Goal: Task Accomplishment & Management: Manage account settings

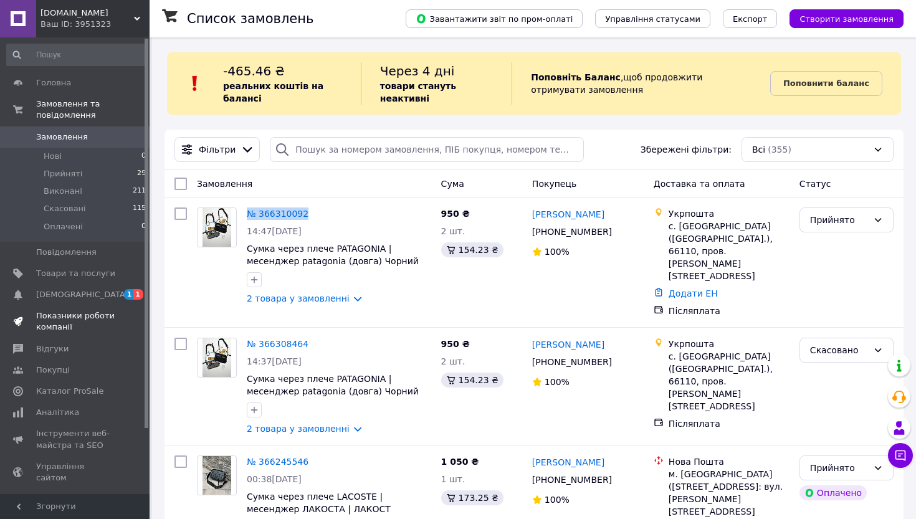
click at [69, 316] on span "Показники роботи компанії" at bounding box center [75, 321] width 79 height 22
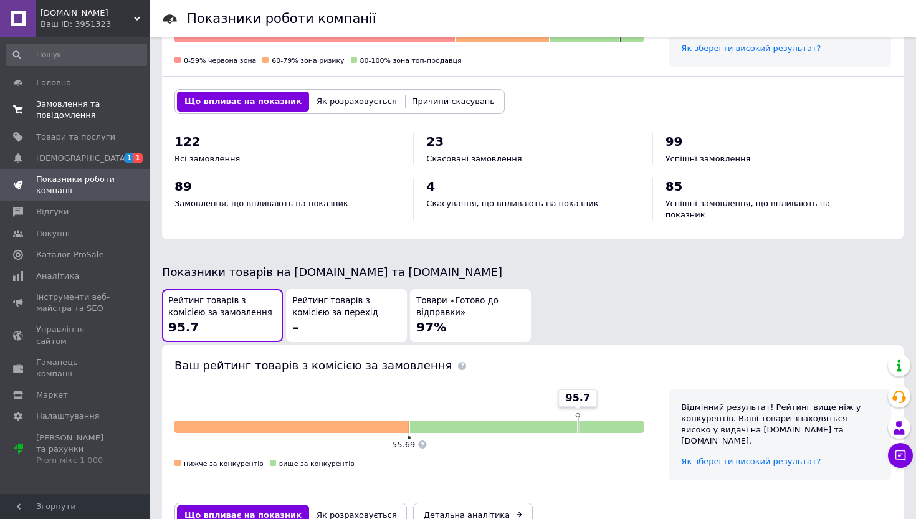
scroll to position [457, 0]
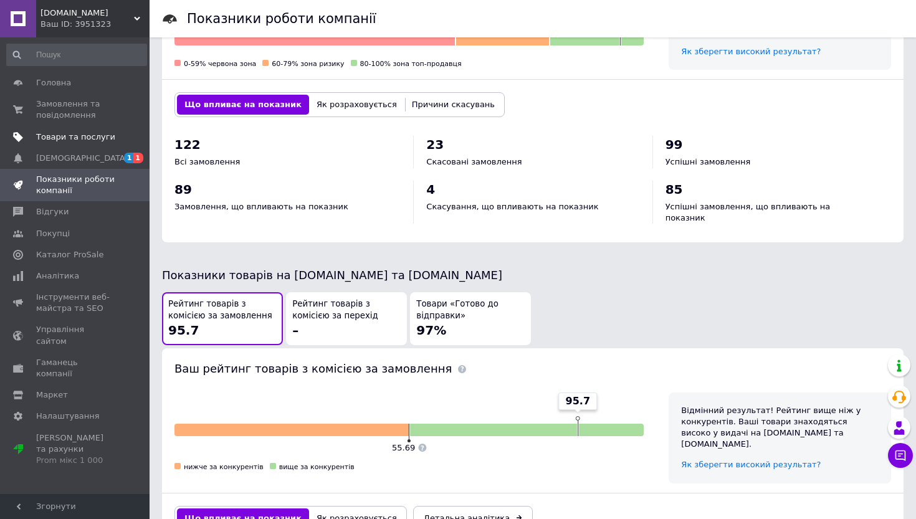
click at [65, 146] on link "Товари та послуги" at bounding box center [76, 136] width 153 height 21
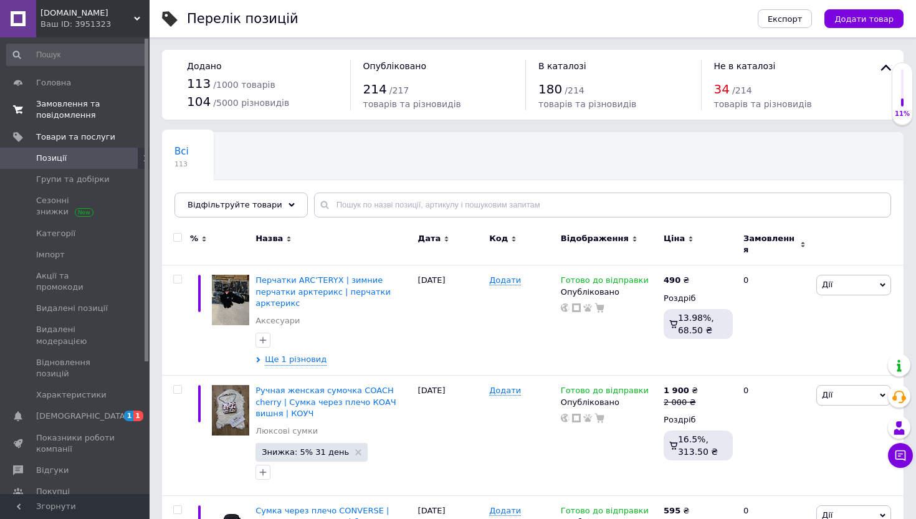
click at [79, 108] on span "Замовлення та повідомлення" at bounding box center [75, 109] width 79 height 22
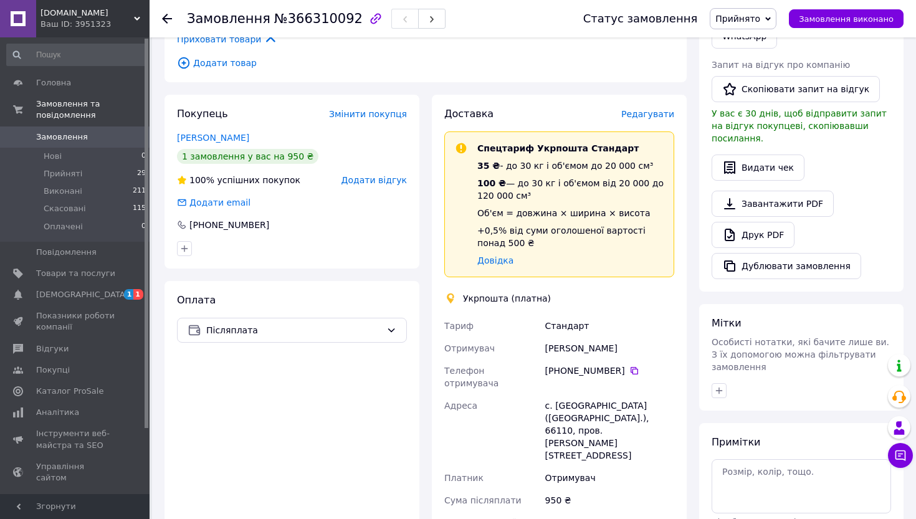
scroll to position [354, 0]
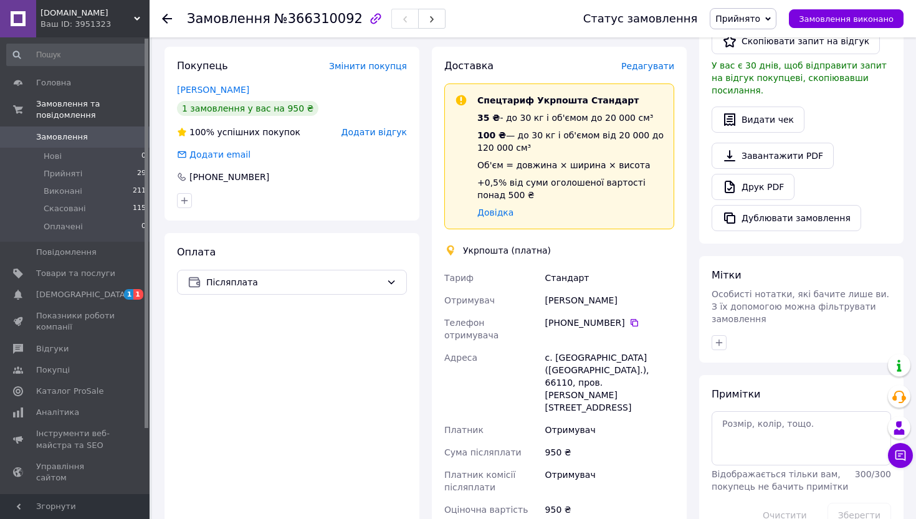
click at [652, 65] on span "Редагувати" at bounding box center [647, 66] width 53 height 10
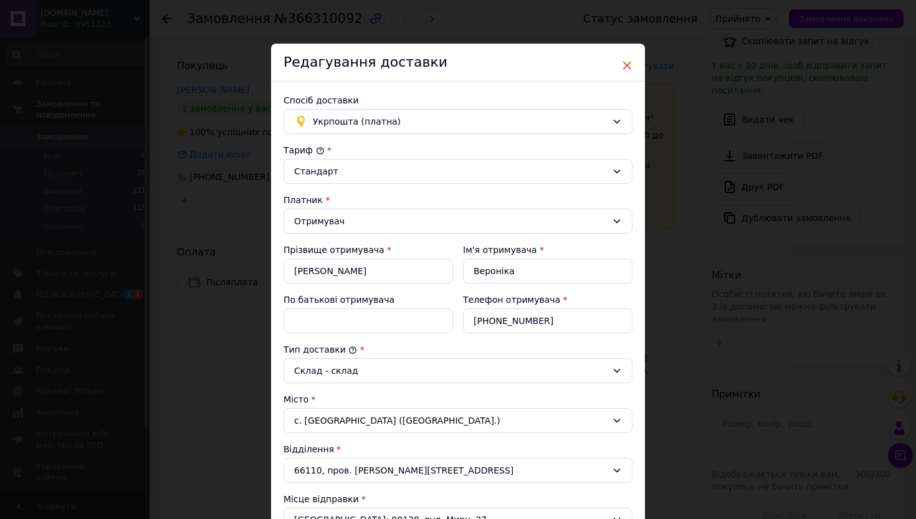
click at [628, 64] on span "×" at bounding box center [626, 65] width 11 height 21
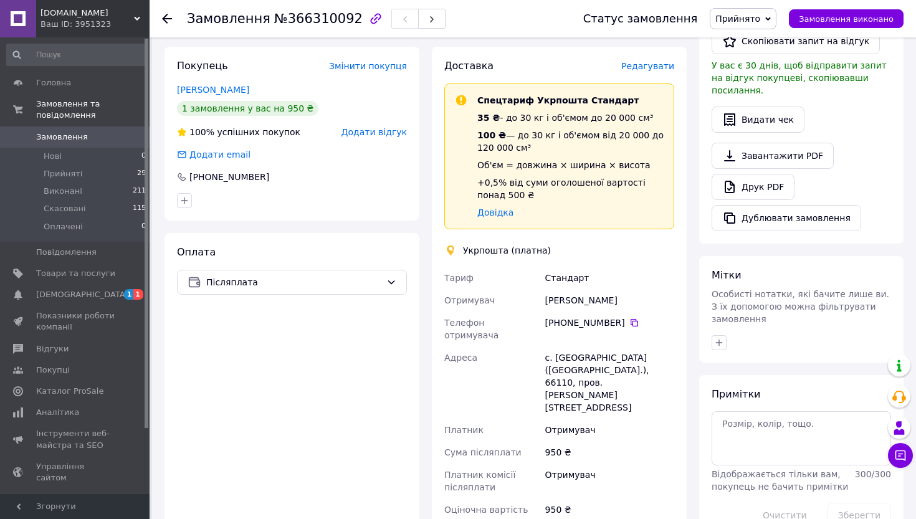
click at [101, 138] on span "Замовлення" at bounding box center [75, 136] width 79 height 11
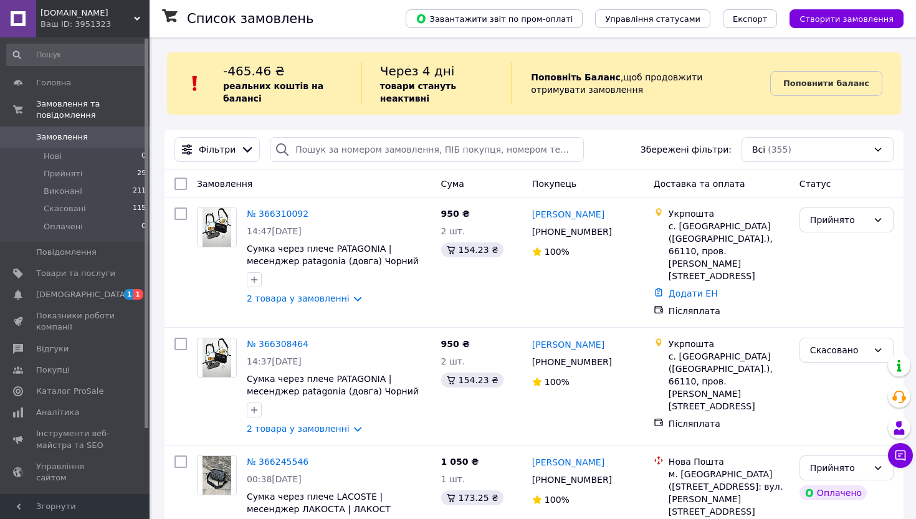
click at [72, 24] on div "Ваш ID: 3951323" at bounding box center [94, 24] width 109 height 11
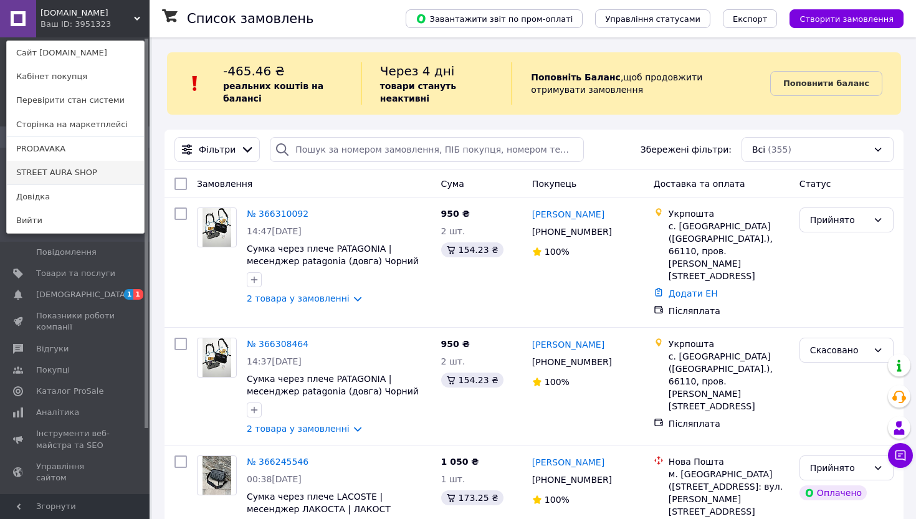
click at [63, 174] on link "STREET AURA SHOP" at bounding box center [75, 173] width 137 height 24
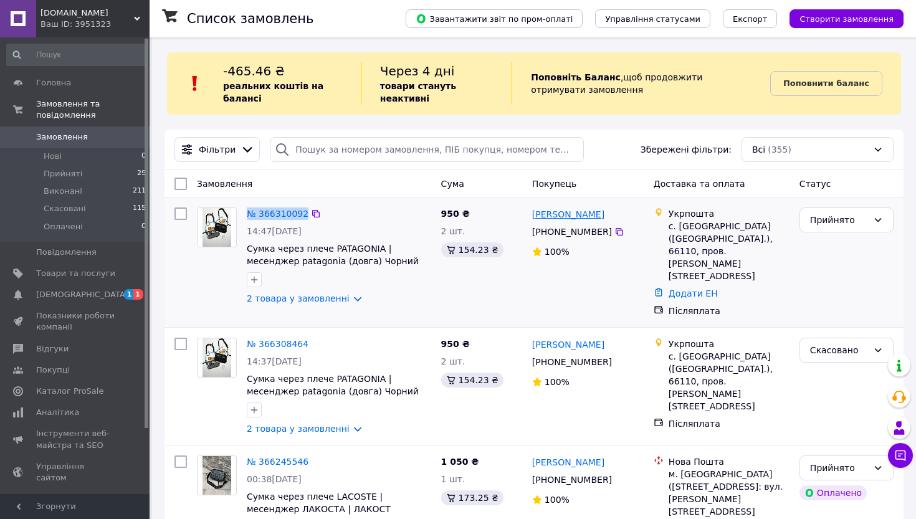
click at [549, 217] on link "[PERSON_NAME]" at bounding box center [568, 214] width 72 height 12
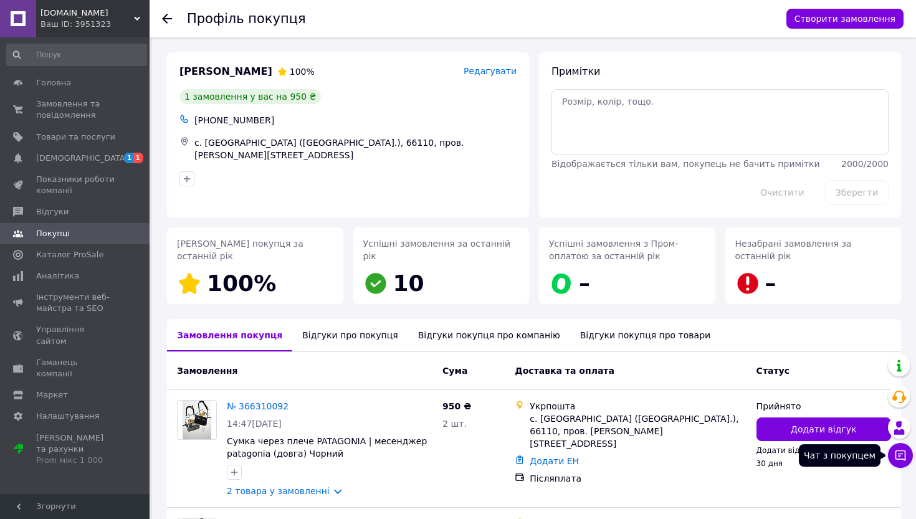
click at [898, 455] on icon at bounding box center [900, 455] width 12 height 12
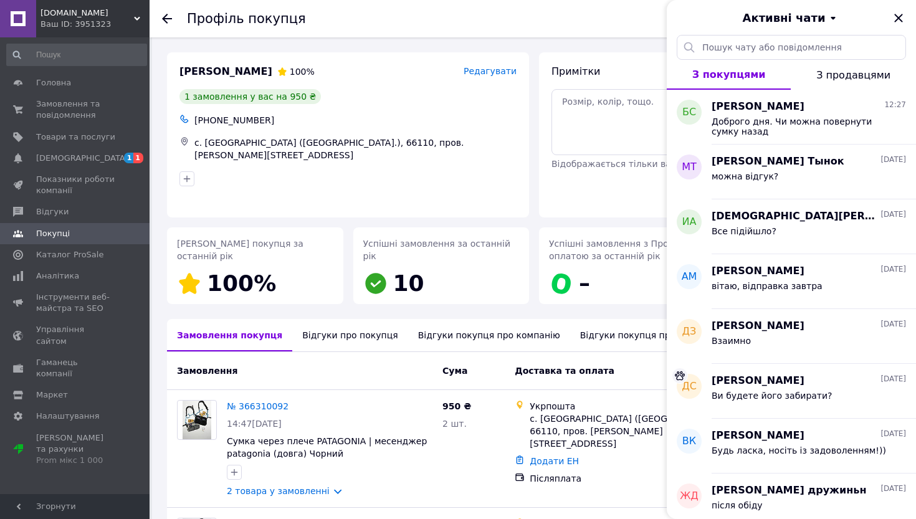
click at [892, 7] on div "Активні чати" at bounding box center [791, 17] width 249 height 35
click at [893, 9] on div "Активні чати" at bounding box center [791, 17] width 249 height 35
click at [896, 17] on icon "Закрити" at bounding box center [898, 18] width 15 height 15
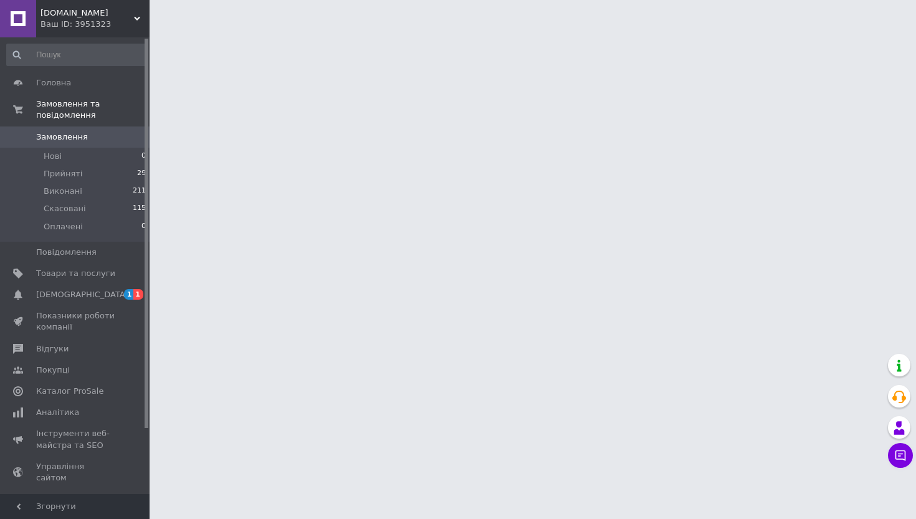
click at [291, 31] on html "shmot.dealer.ua Ваш ID: 3951323 Сайт shmot.dealer.ua Кабінет покупця Перевірити…" at bounding box center [458, 15] width 916 height 31
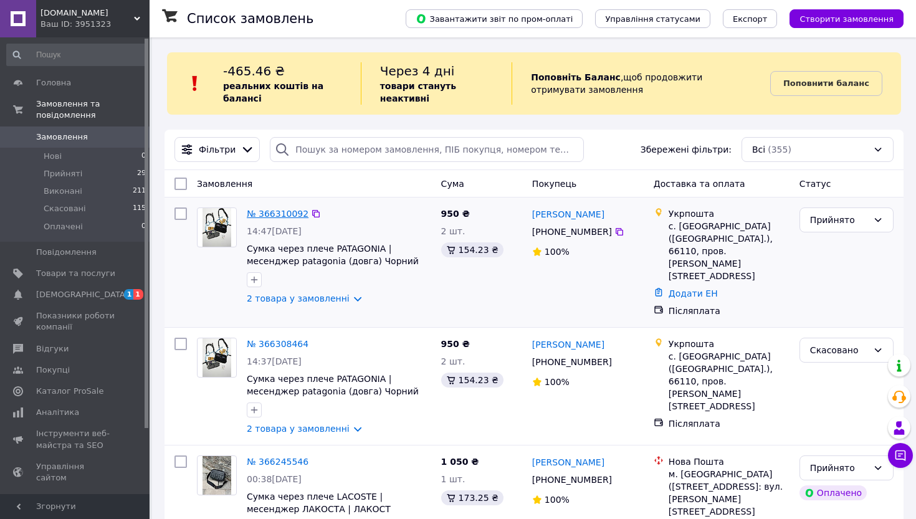
click at [279, 216] on link "№ 366310092" at bounding box center [278, 214] width 62 height 10
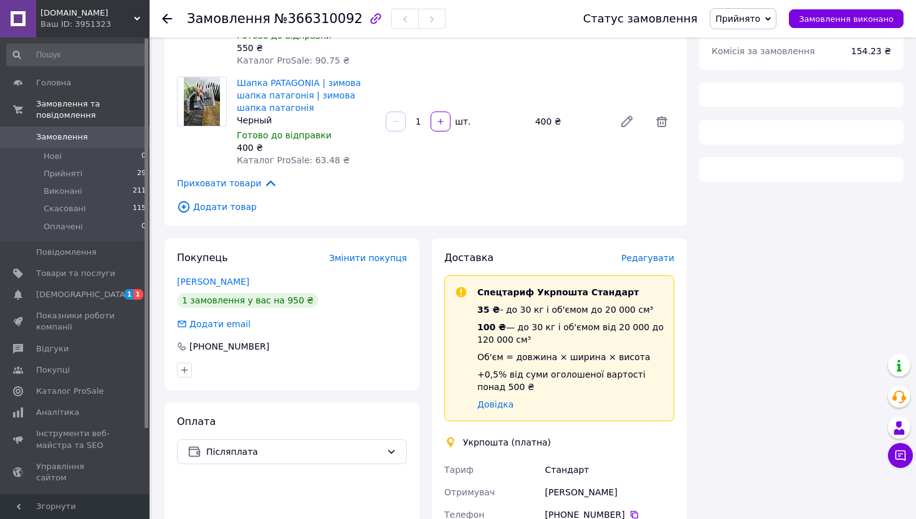
scroll to position [168, 0]
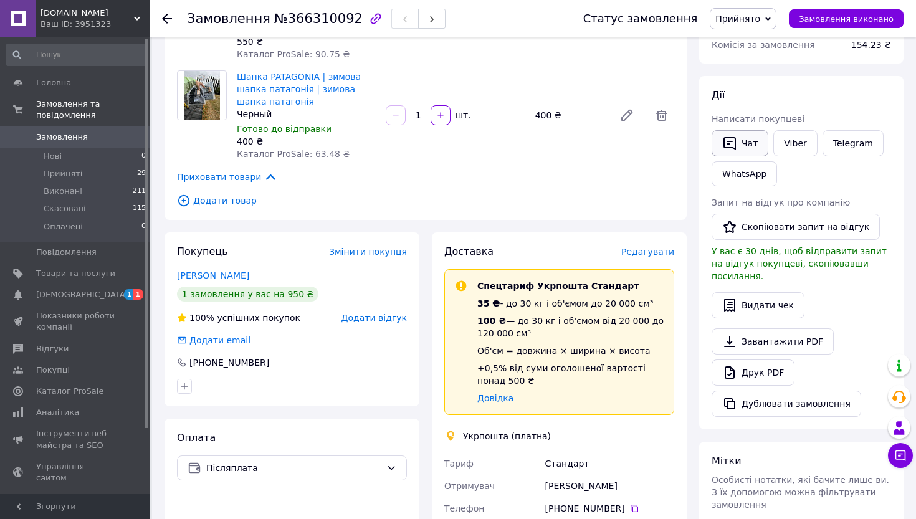
click at [747, 149] on button "Чат" at bounding box center [739, 143] width 57 height 26
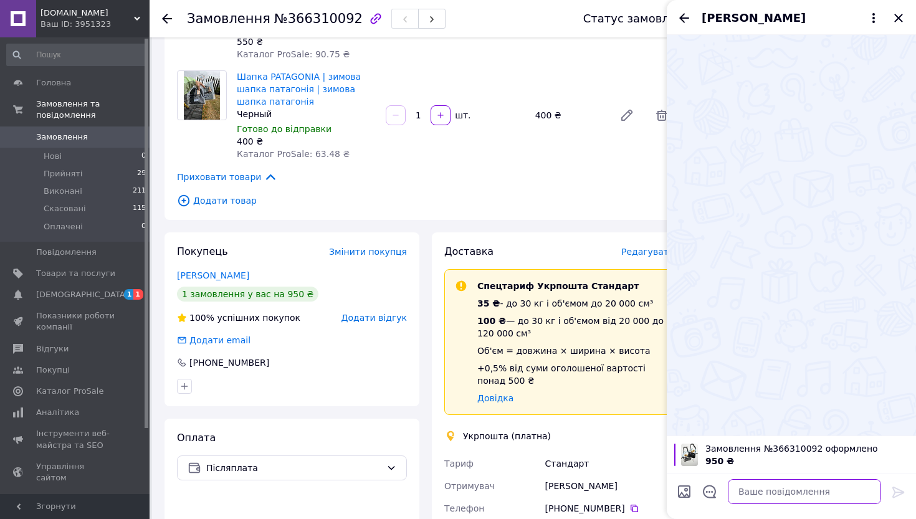
click at [781, 497] on textarea at bounding box center [804, 491] width 153 height 25
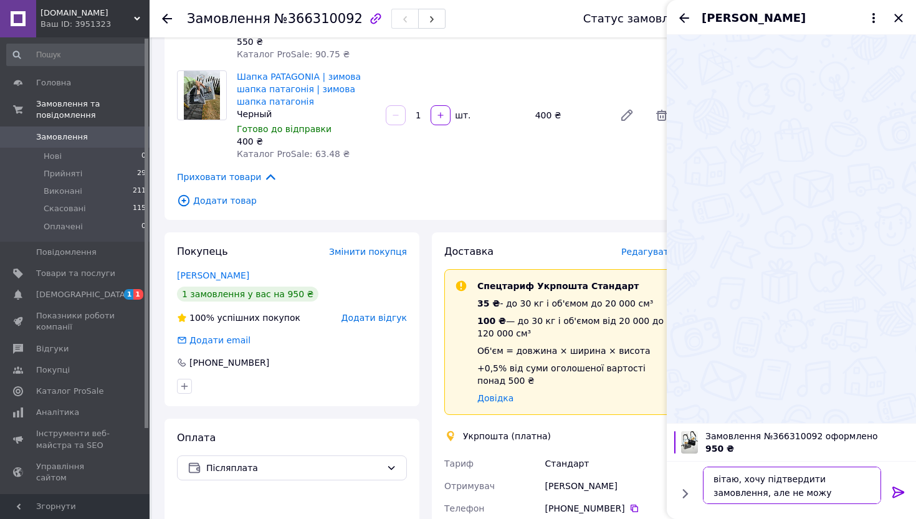
type textarea "вітаю, хочу підтвердити замовлення, але не можу дозвонитися"
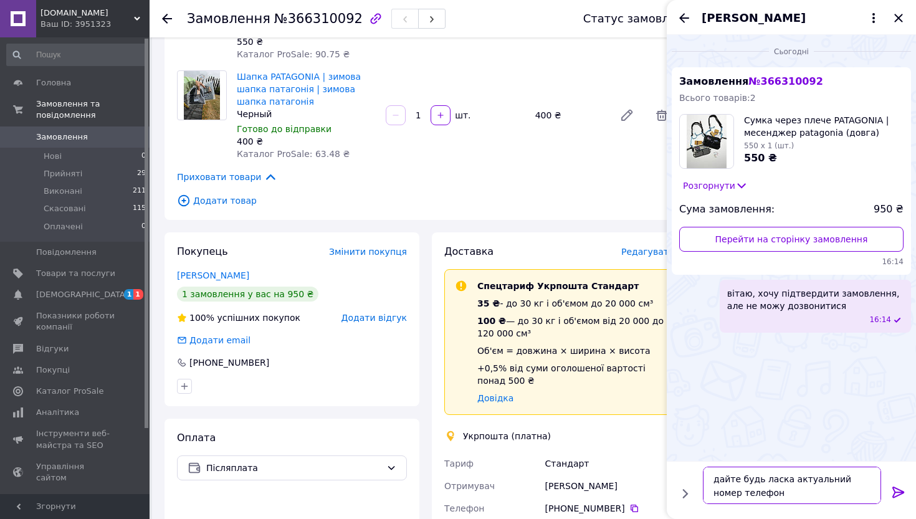
type textarea "дайте будь ласка актуальний номер телефону"
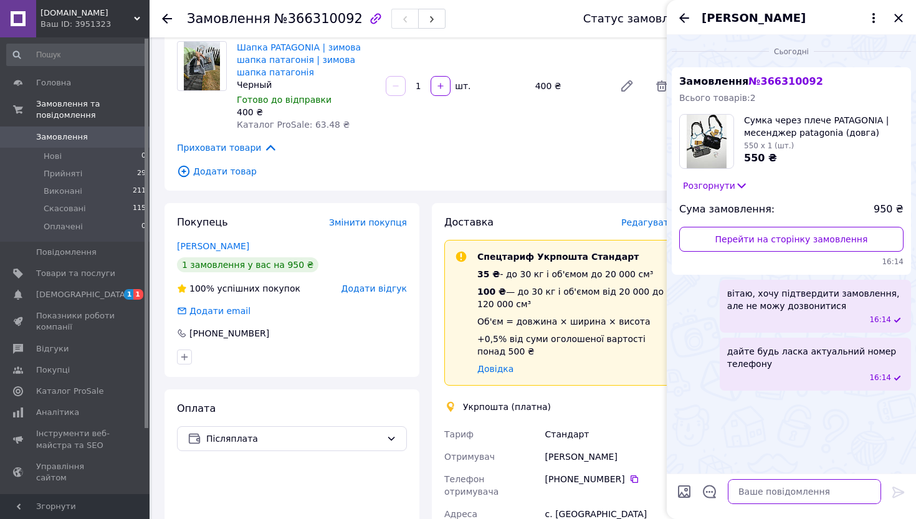
scroll to position [197, 0]
click at [777, 21] on span "Вероніка Сокерчак" at bounding box center [753, 18] width 104 height 16
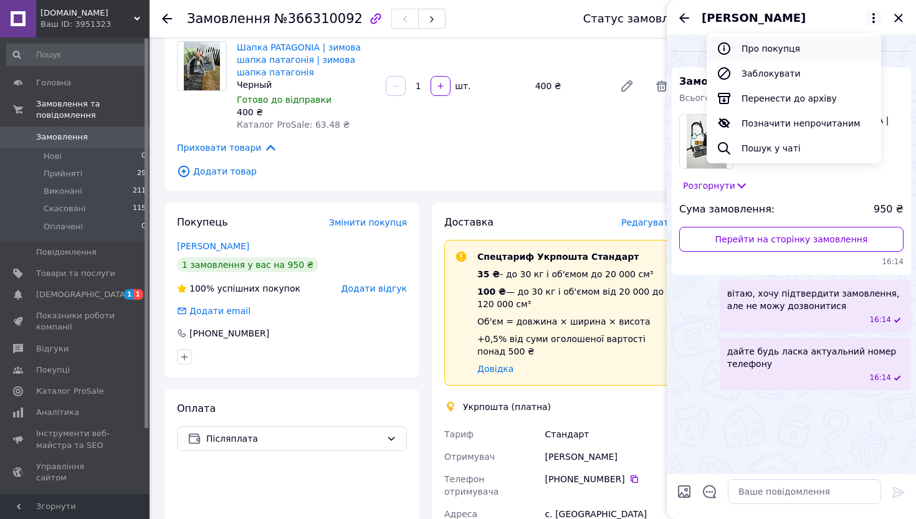
click at [764, 51] on button "Про покупця" at bounding box center [793, 48] width 174 height 25
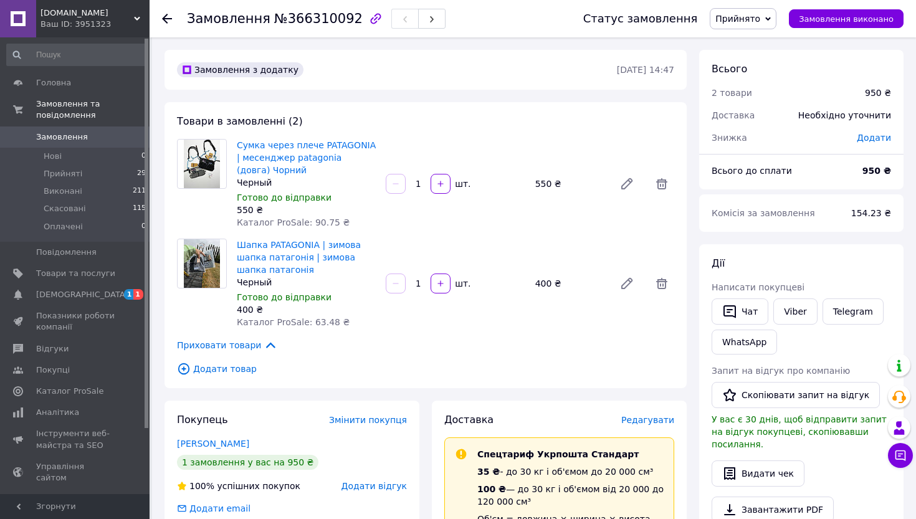
scroll to position [214, 0]
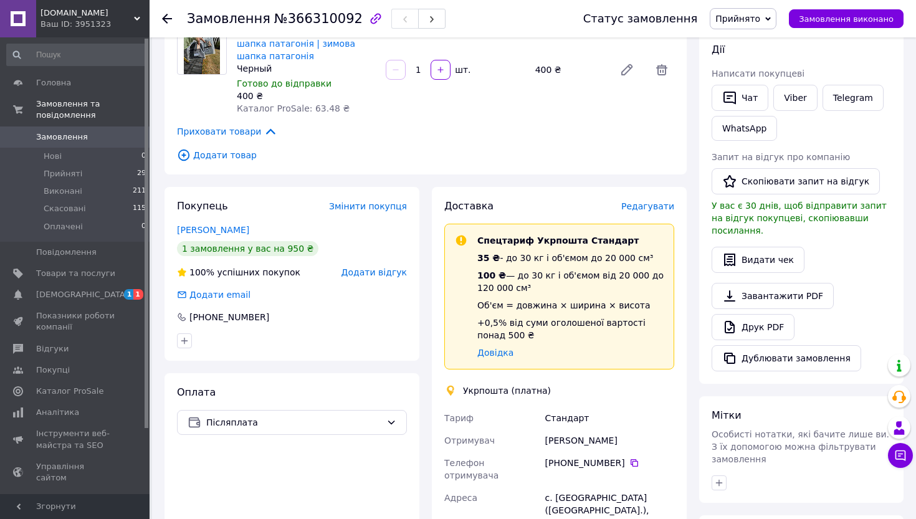
click at [642, 206] on span "Редагувати" at bounding box center [647, 206] width 53 height 10
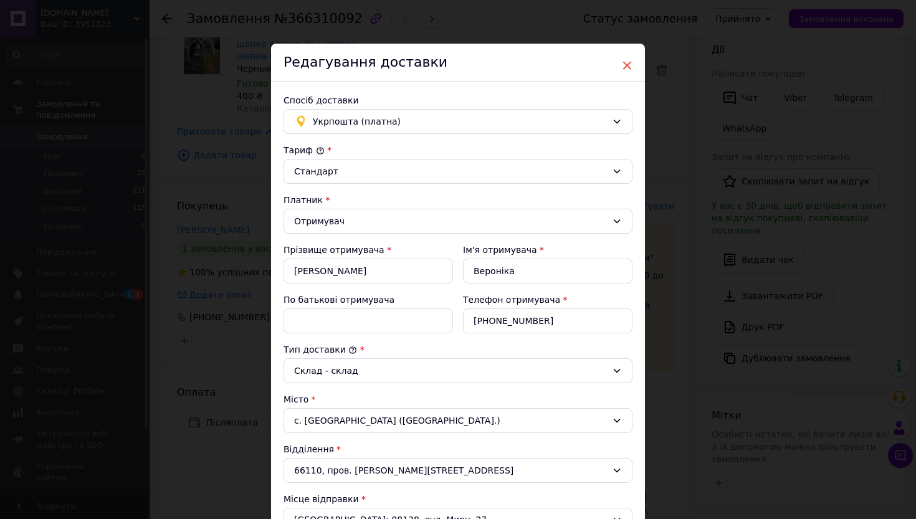
click at [624, 61] on span "×" at bounding box center [626, 65] width 11 height 21
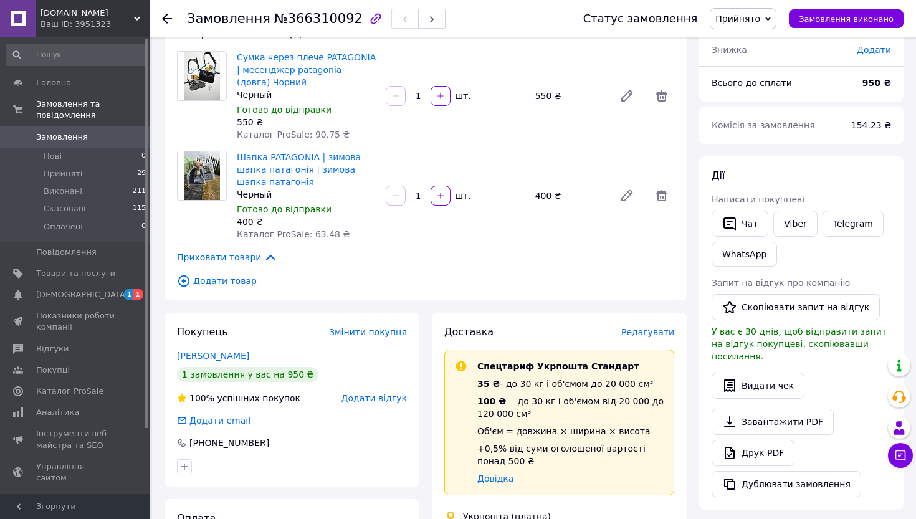
scroll to position [137, 0]
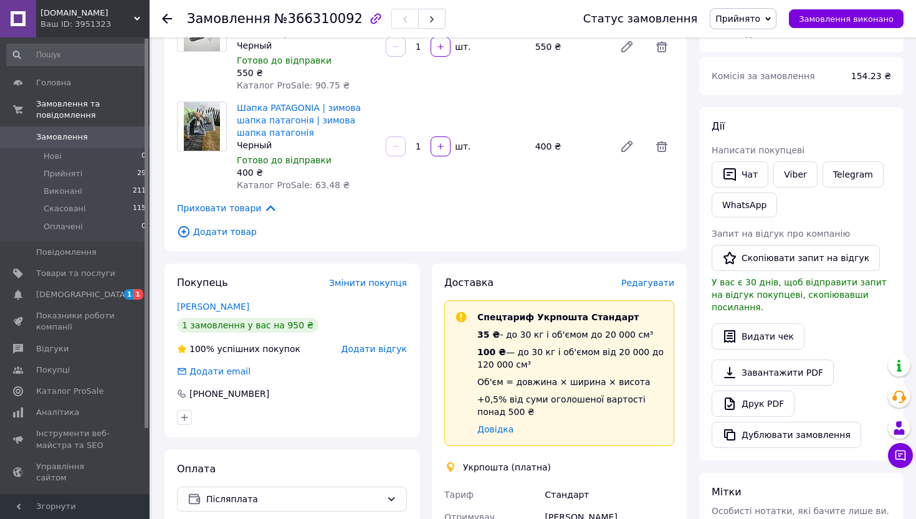
click at [655, 283] on span "Редагувати" at bounding box center [647, 283] width 53 height 10
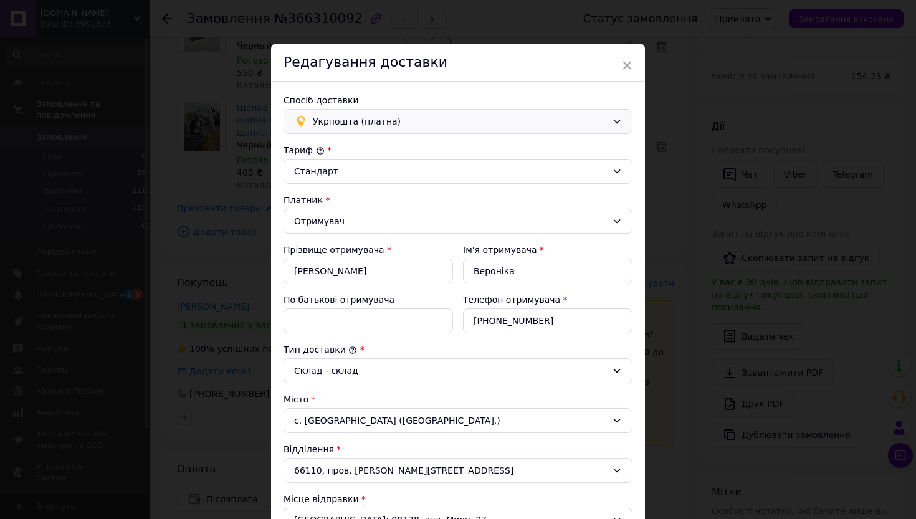
scroll to position [0, 0]
click at [434, 116] on span "Укрпошта (платна)" at bounding box center [460, 122] width 294 height 14
click at [382, 150] on span "Нова Пошта (безкоштовно від 2090 ₴)" at bounding box center [465, 149] width 309 height 12
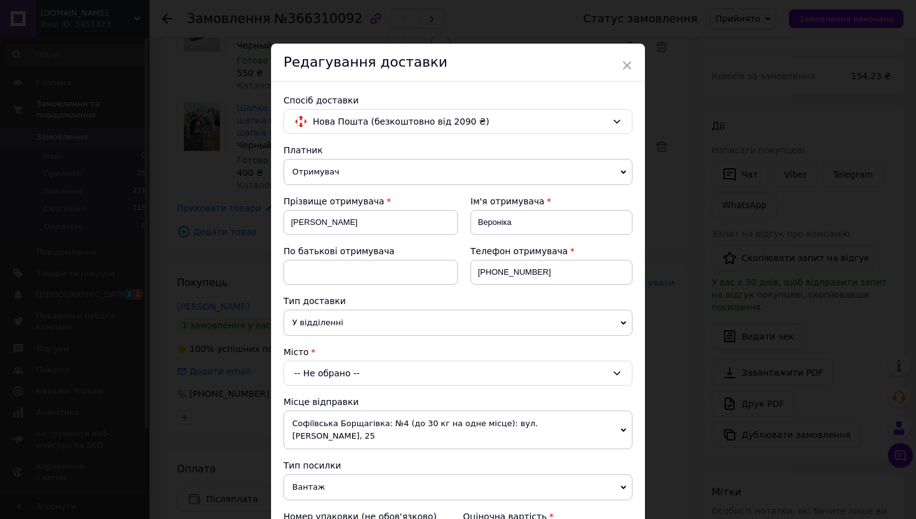
click at [369, 376] on div "-- Не обрано --" at bounding box center [457, 373] width 349 height 25
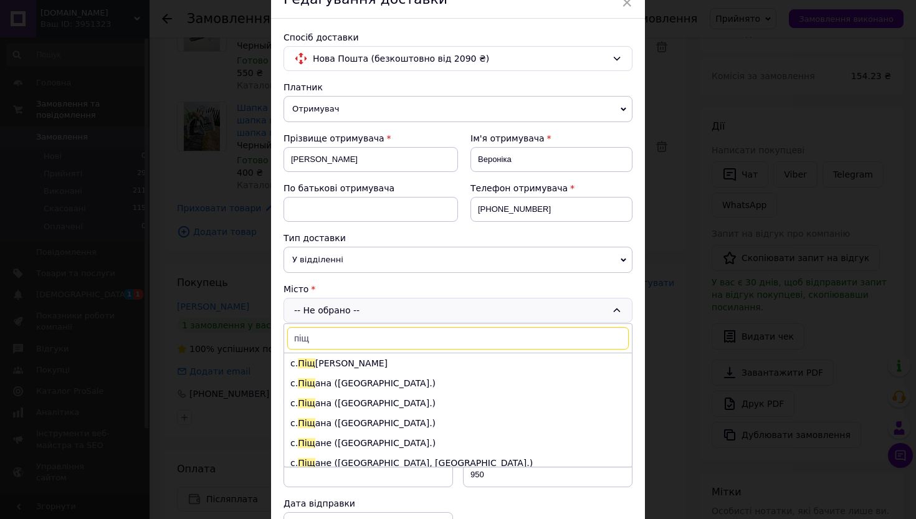
scroll to position [62, 0]
type input "піщ"
click at [334, 403] on li "с. Піщ ана (Одеська обл.)" at bounding box center [458, 404] width 348 height 20
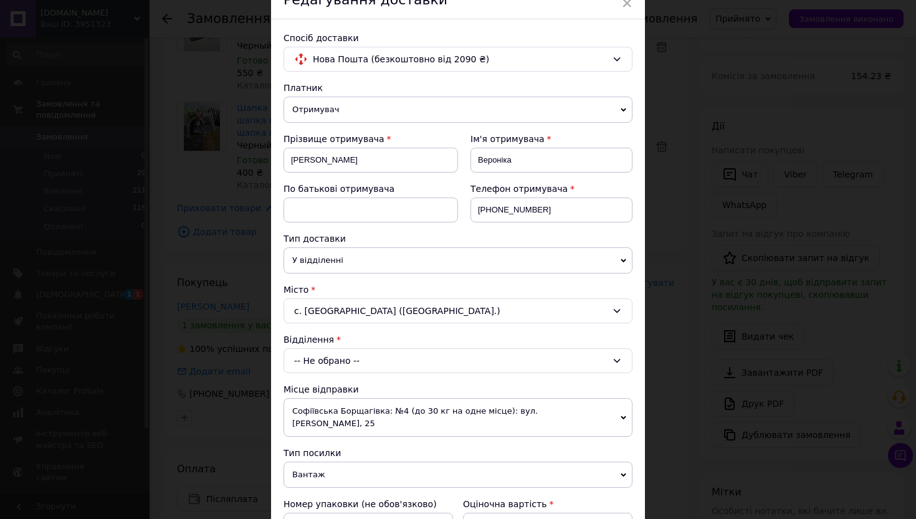
click at [353, 367] on div "-- Не обрано --" at bounding box center [457, 360] width 349 height 25
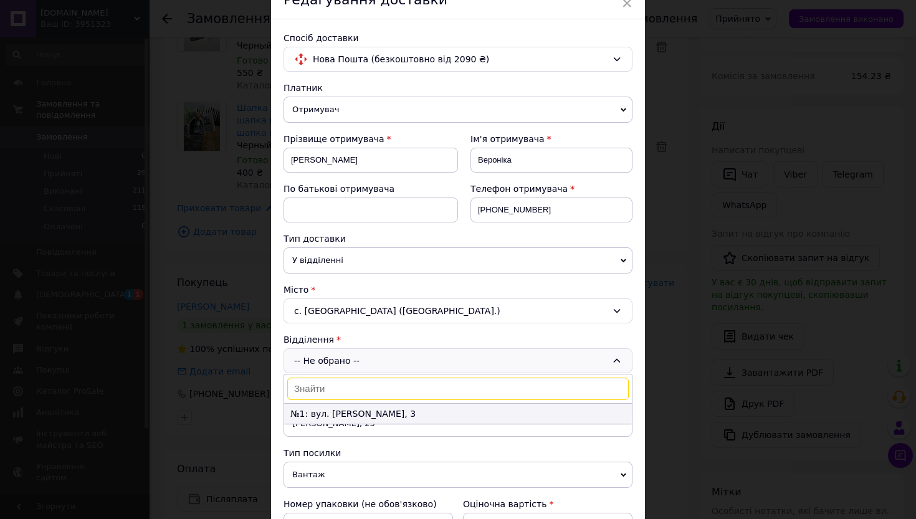
click at [359, 410] on li "№1: вул. Лесі Українки, 3" at bounding box center [458, 414] width 348 height 20
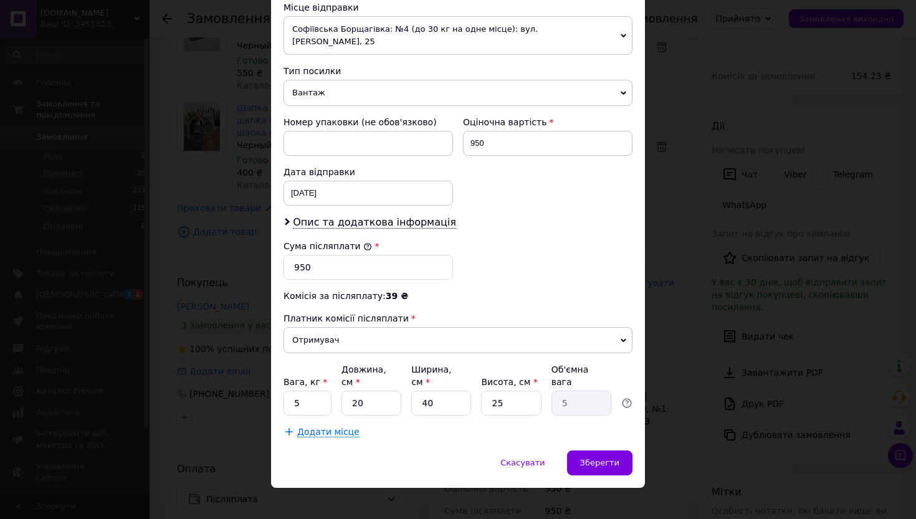
scroll to position [444, 0]
drag, startPoint x: 311, startPoint y: 389, endPoint x: 230, endPoint y: 391, distance: 81.6
click at [232, 390] on div "× Редагування доставки Спосіб доставки Нова Пошта (безкоштовно від 2090 ₴) Плат…" at bounding box center [458, 259] width 916 height 519
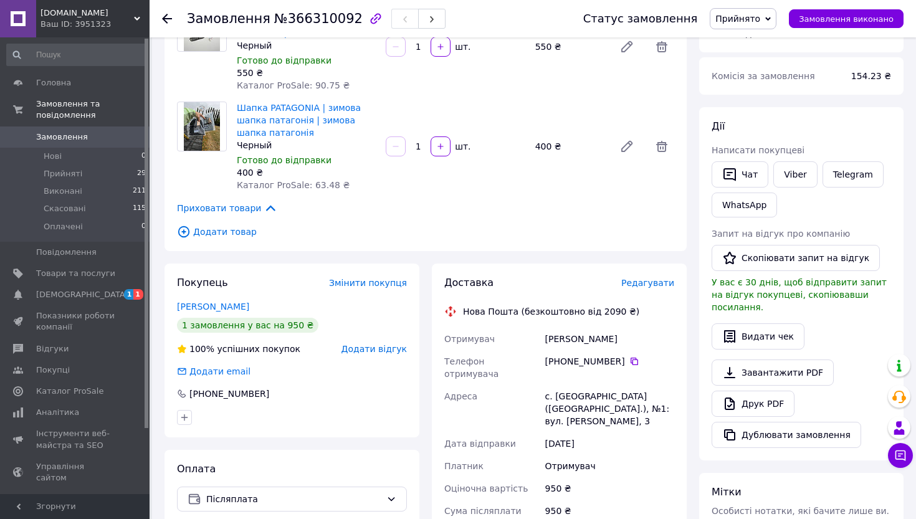
click at [665, 280] on span "Редагувати" at bounding box center [647, 283] width 53 height 10
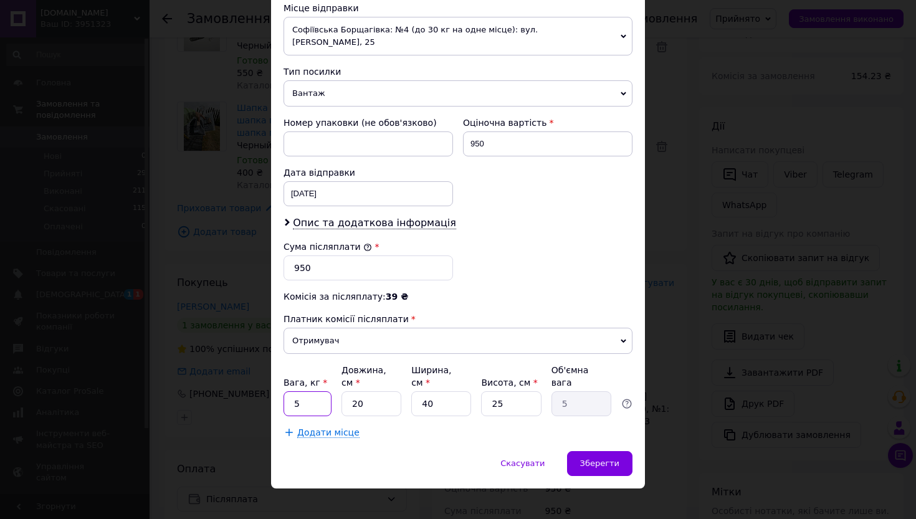
click at [296, 391] on input "5" at bounding box center [307, 403] width 48 height 25
type input "1"
click at [358, 391] on input "20" at bounding box center [371, 403] width 60 height 25
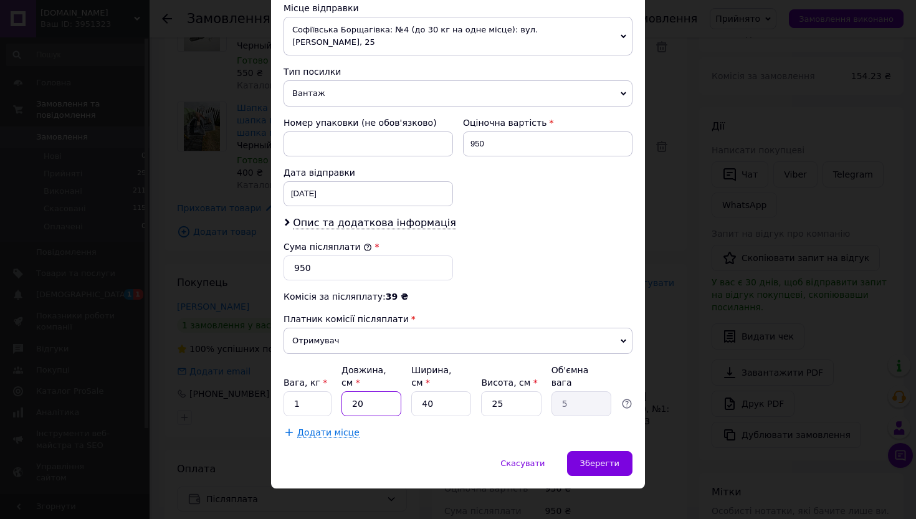
type input "3"
type input "0.75"
type input "35"
type input "8.75"
type input "35"
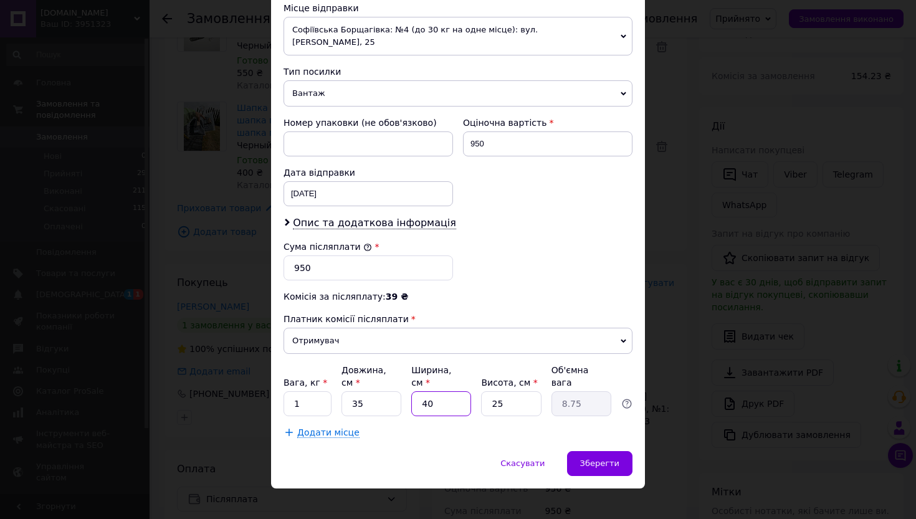
click at [430, 391] on input "40" at bounding box center [441, 403] width 60 height 25
type input "2"
type input "0.44"
type input "25"
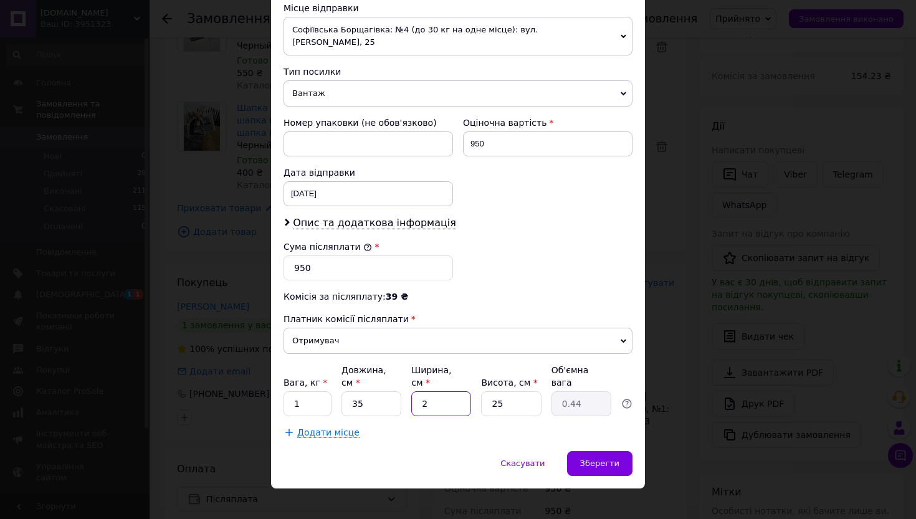
type input "5.47"
type input "25"
click at [496, 391] on input "25" at bounding box center [511, 403] width 60 height 25
type input "3"
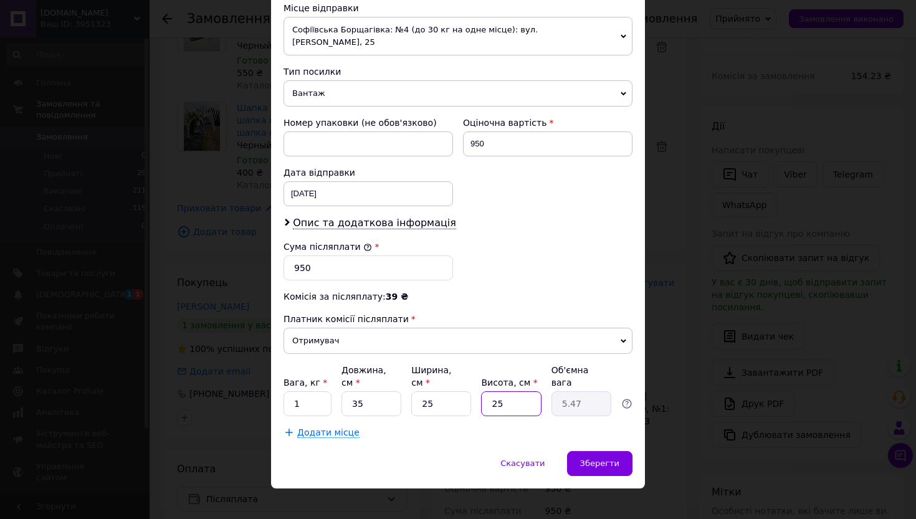
type input "0.66"
type input "4"
type input "0.88"
type input "4"
click at [479, 290] on div "Комісія за післяплату: 39 ₴" at bounding box center [457, 296] width 349 height 12
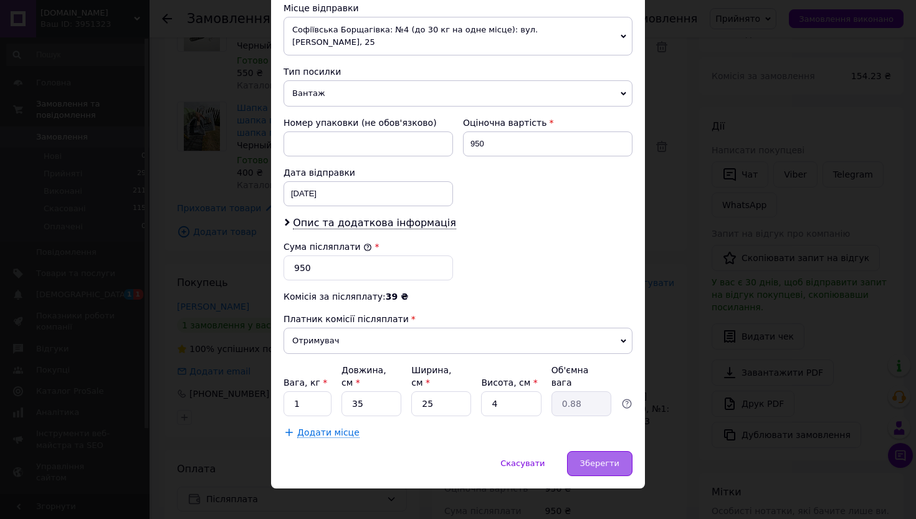
click at [605, 458] on span "Зберегти" at bounding box center [599, 462] width 39 height 9
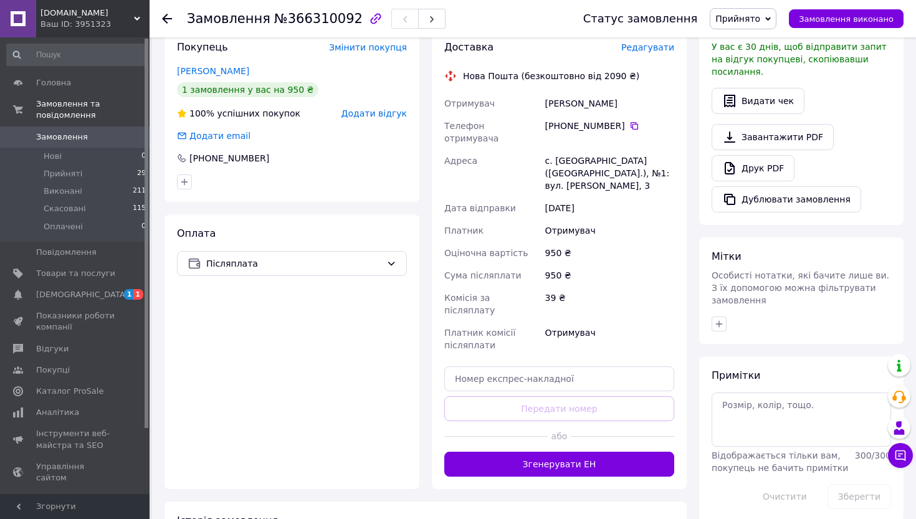
scroll to position [374, 0]
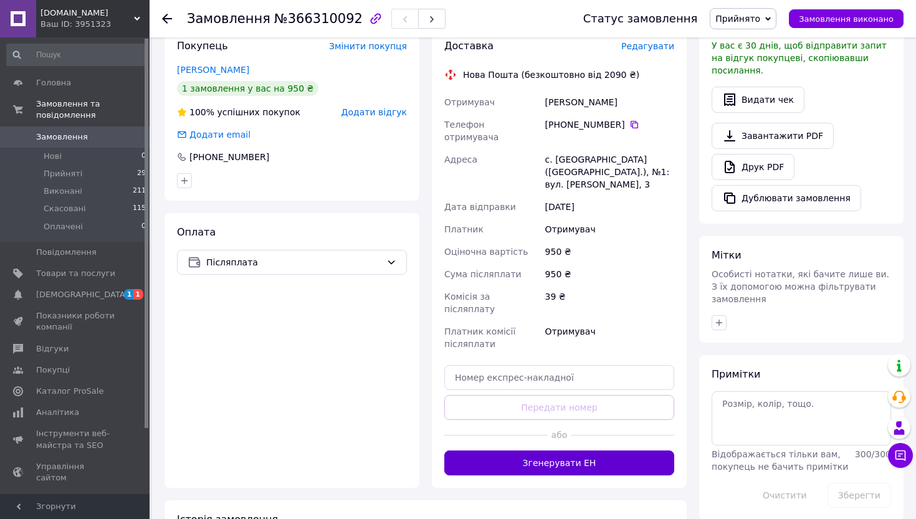
click at [552, 450] on button "Згенерувати ЕН" at bounding box center [559, 462] width 230 height 25
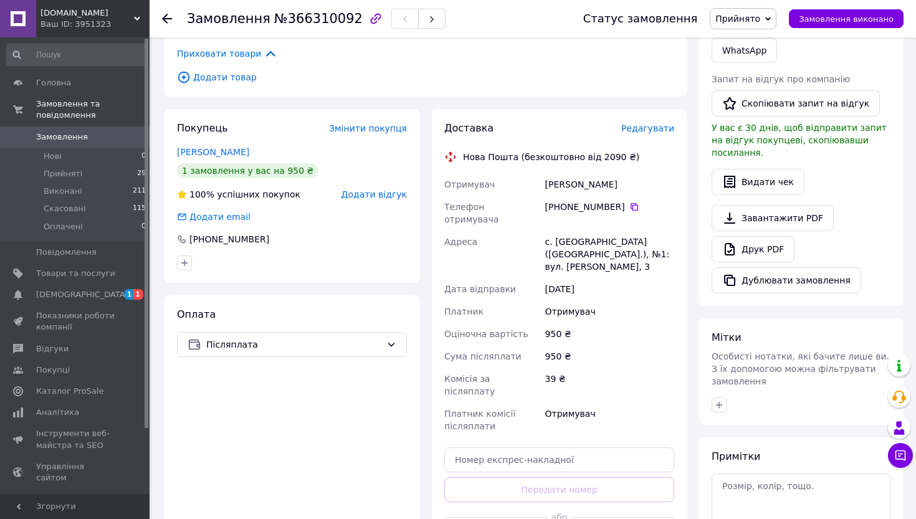
scroll to position [290, 0]
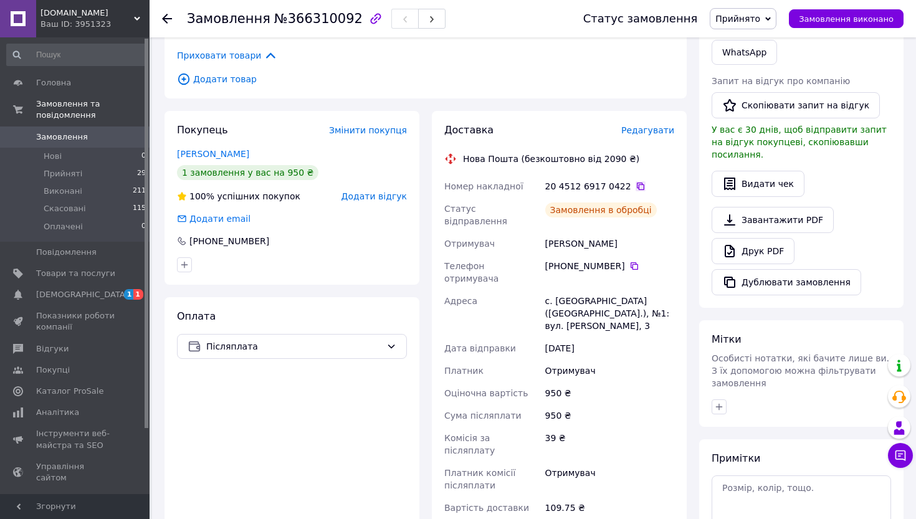
click at [635, 184] on icon at bounding box center [640, 186] width 10 height 10
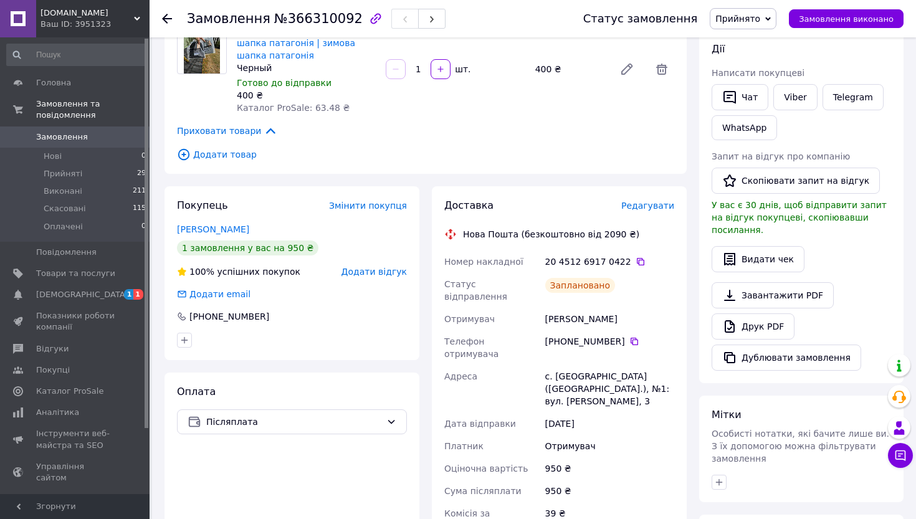
scroll to position [214, 0]
click at [637, 260] on icon at bounding box center [640, 262] width 7 height 7
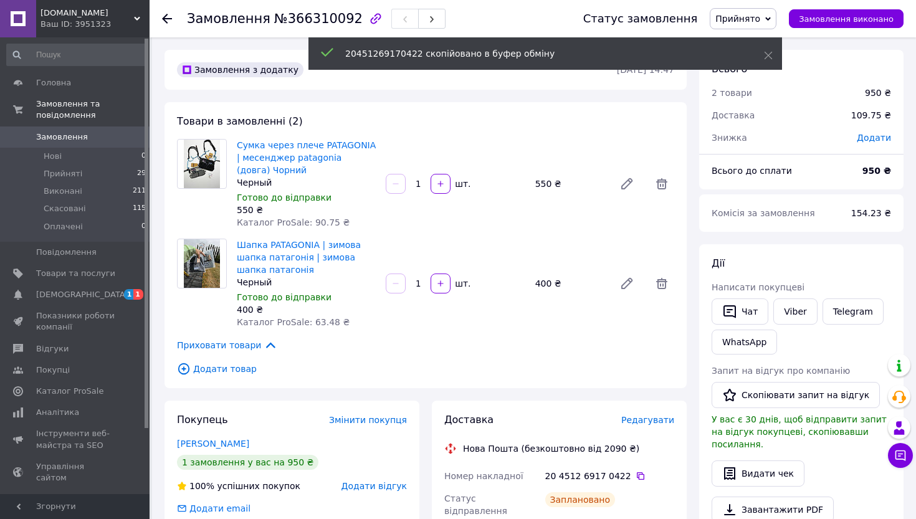
scroll to position [0, 0]
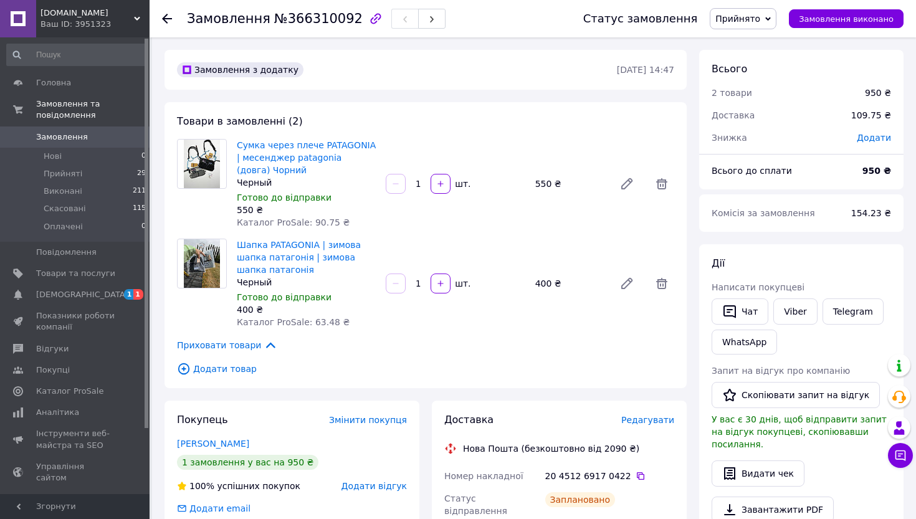
click at [87, 135] on span "Замовлення" at bounding box center [75, 136] width 79 height 11
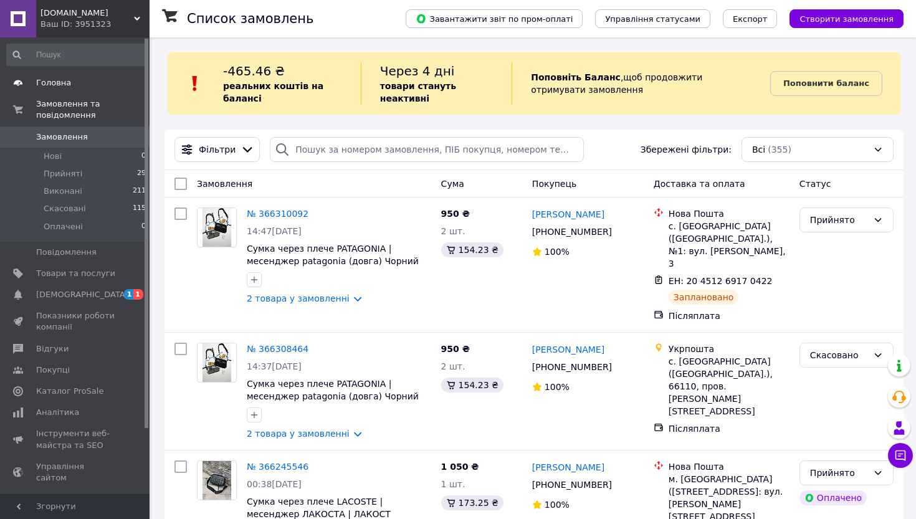
click at [100, 82] on span "Головна" at bounding box center [75, 82] width 79 height 11
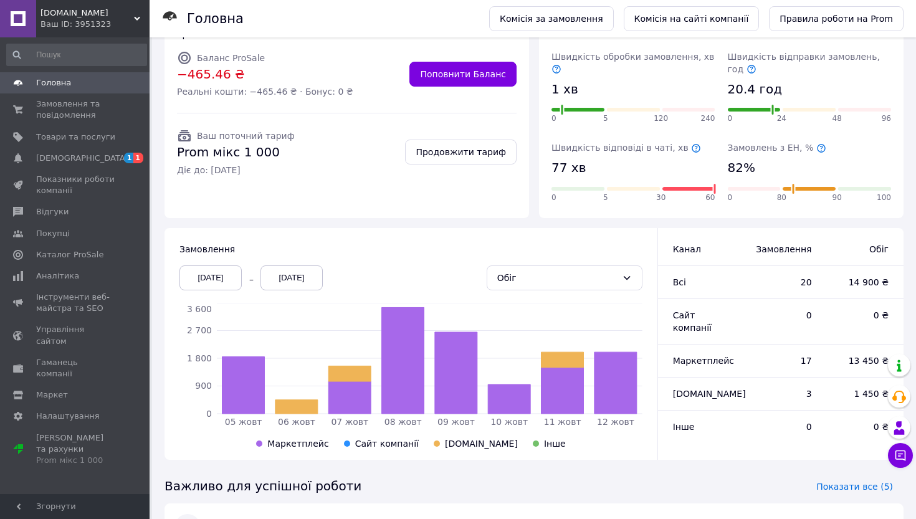
scroll to position [138, 0]
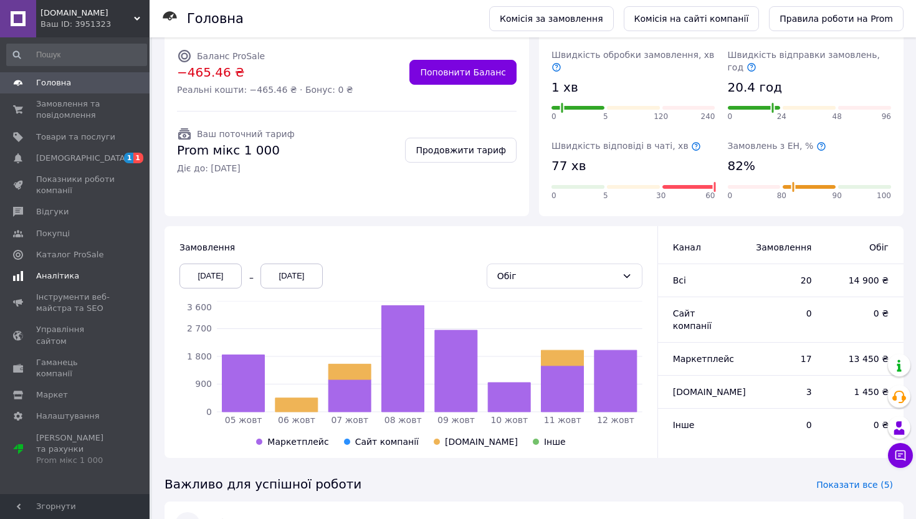
click at [57, 275] on span "Аналітика" at bounding box center [57, 275] width 43 height 11
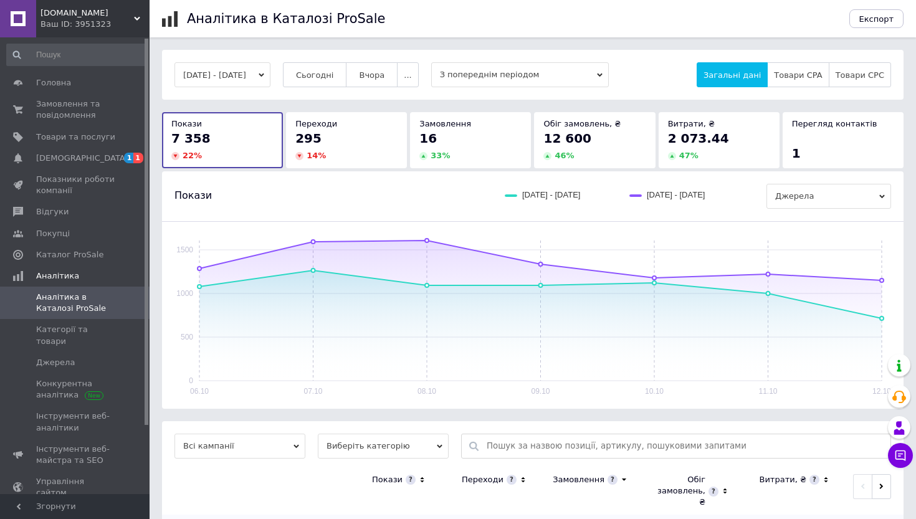
click at [270, 73] on button "06.10.2025 - 12.10.2025" at bounding box center [222, 74] width 96 height 25
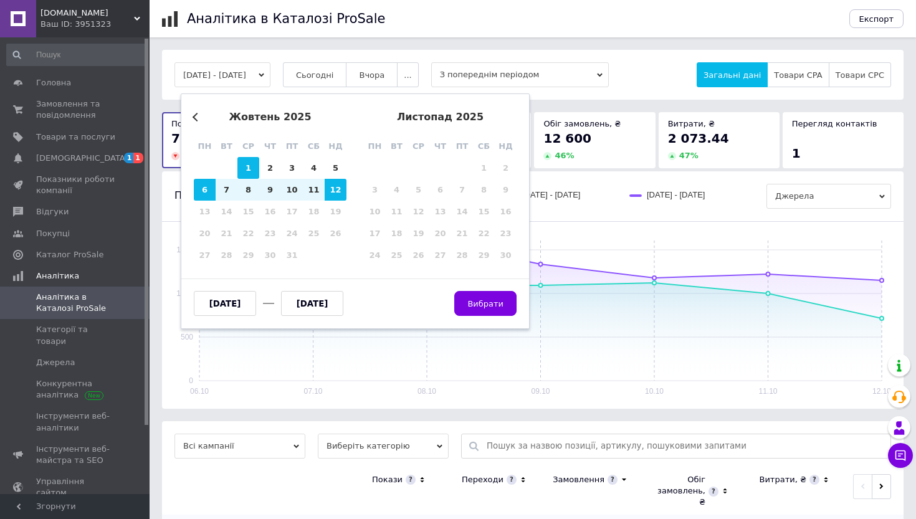
click at [238, 161] on div "1" at bounding box center [248, 168] width 22 height 22
type input "[DATE]"
click at [343, 189] on div "12" at bounding box center [336, 190] width 22 height 22
type input "[DATE]"
click at [495, 301] on span "Вибрати" at bounding box center [485, 303] width 36 height 9
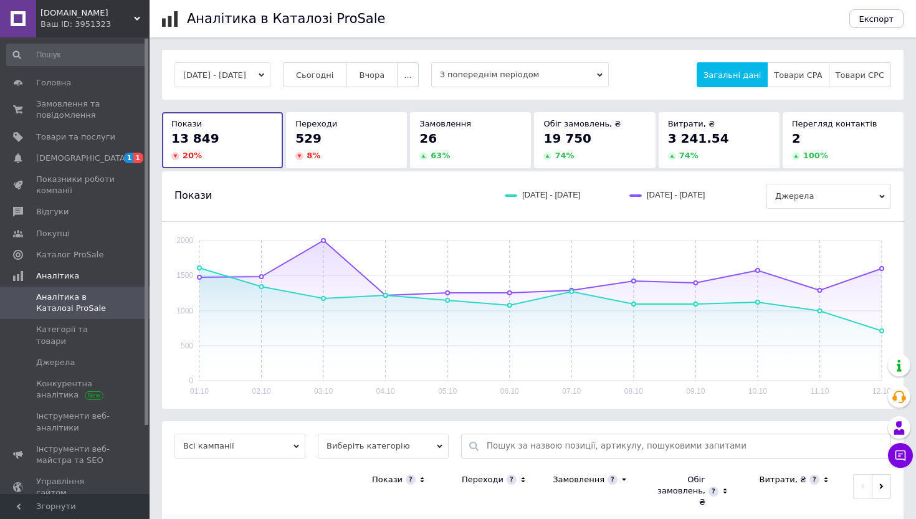
click at [486, 159] on div "63 %" at bounding box center [470, 155] width 102 height 11
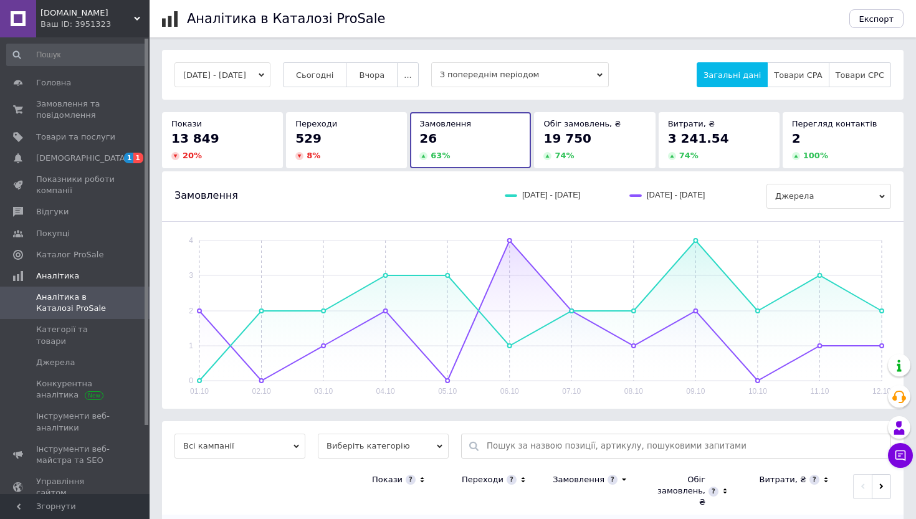
click at [579, 155] on div "74 %" at bounding box center [594, 155] width 102 height 11
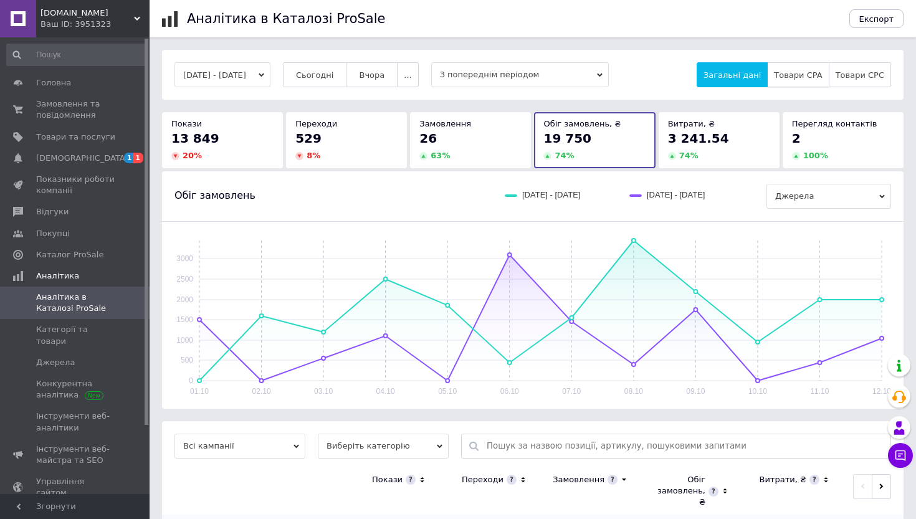
click at [822, 74] on span "Товари CPA" at bounding box center [798, 74] width 48 height 9
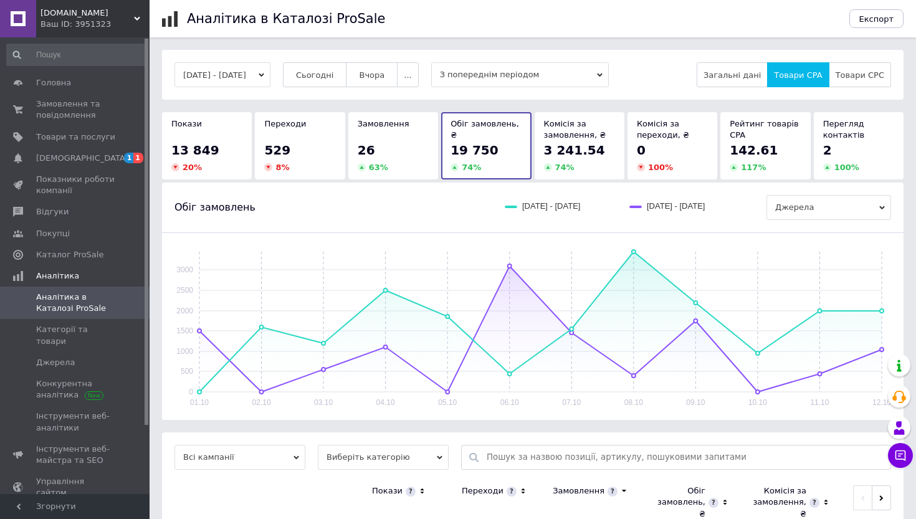
click at [779, 150] on div "142.61" at bounding box center [764, 149] width 71 height 17
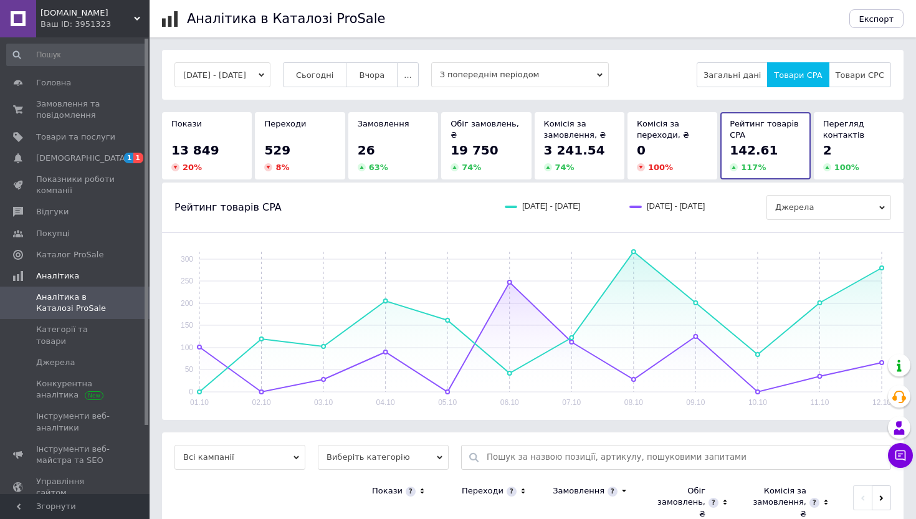
click at [688, 203] on rect at bounding box center [691, 205] width 125 height 12
click at [634, 207] on rect at bounding box center [635, 207] width 12 height 2
click at [82, 82] on span "Головна" at bounding box center [75, 82] width 79 height 11
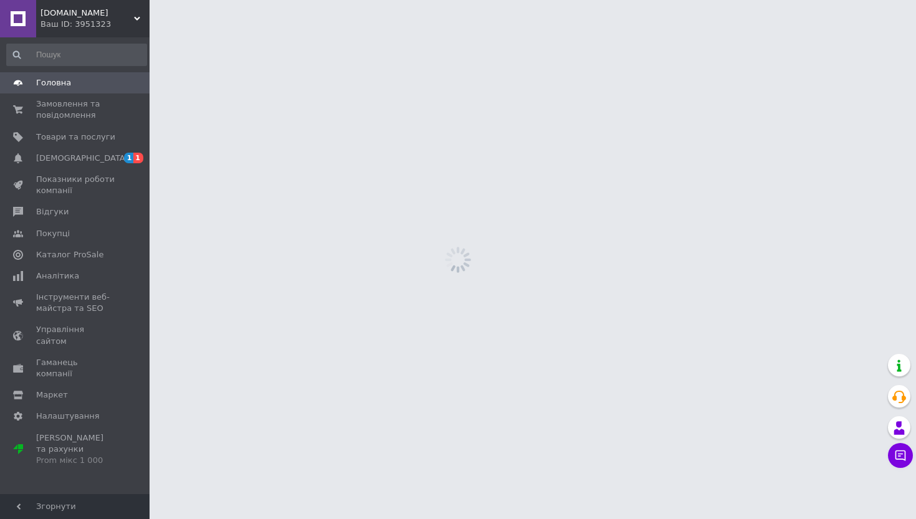
click at [93, 32] on div "shmot.dealer.ua Ваш ID: 3951323" at bounding box center [92, 18] width 113 height 37
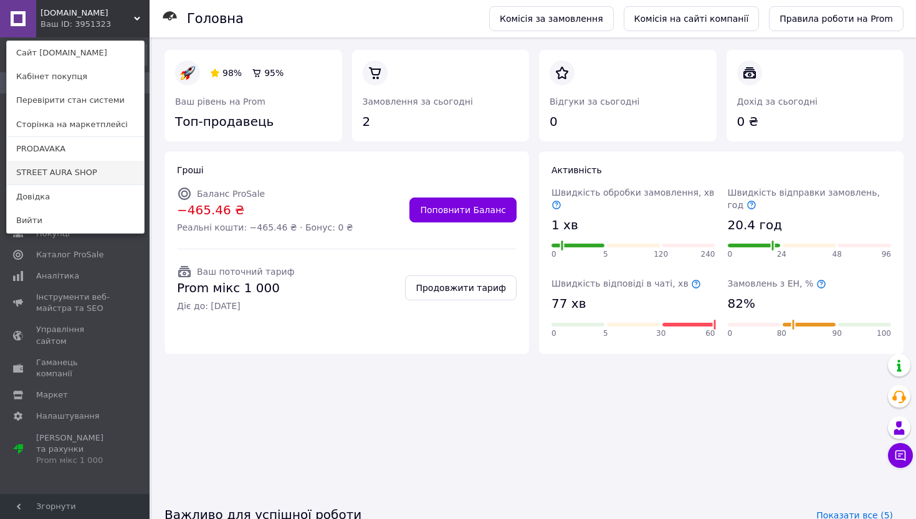
click at [73, 177] on link "STREET AURA SHOP" at bounding box center [75, 173] width 137 height 24
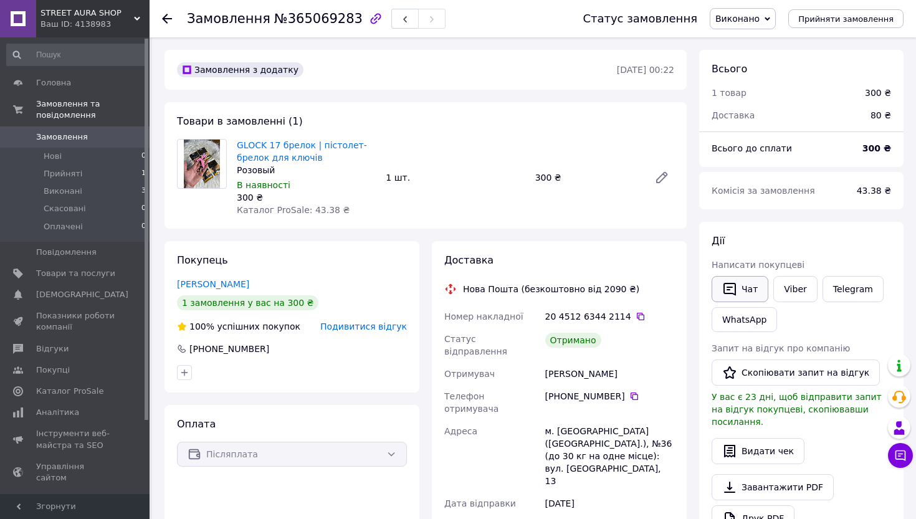
click at [741, 295] on button "Чат" at bounding box center [739, 289] width 57 height 26
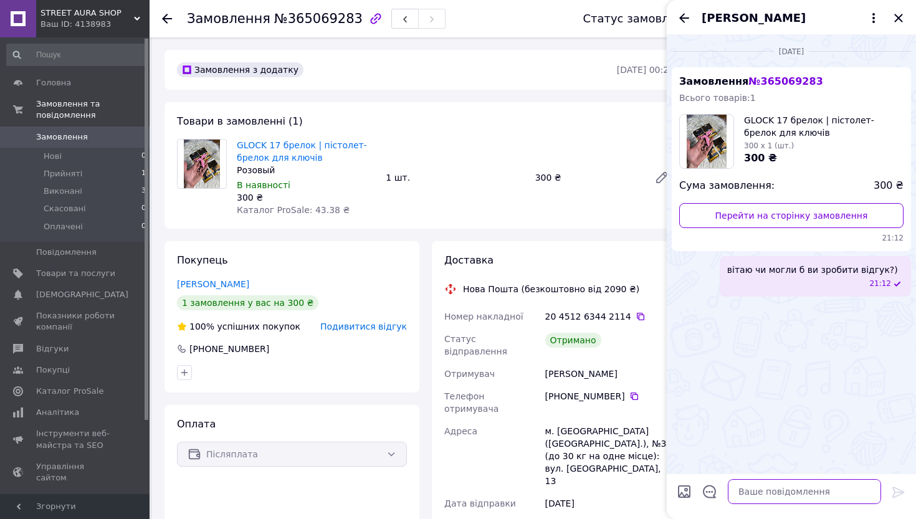
click at [749, 490] on textarea at bounding box center [804, 491] width 153 height 25
drag, startPoint x: 724, startPoint y: 268, endPoint x: 896, endPoint y: 266, distance: 171.9
click at [896, 266] on div "вітаю чи могли б ви зробити відгук?) 21:12" at bounding box center [814, 276] width 191 height 40
click at [879, 265] on span "вітаю чи могли б ви зробити відгук?)" at bounding box center [812, 270] width 171 height 12
drag, startPoint x: 885, startPoint y: 265, endPoint x: 685, endPoint y: 265, distance: 199.3
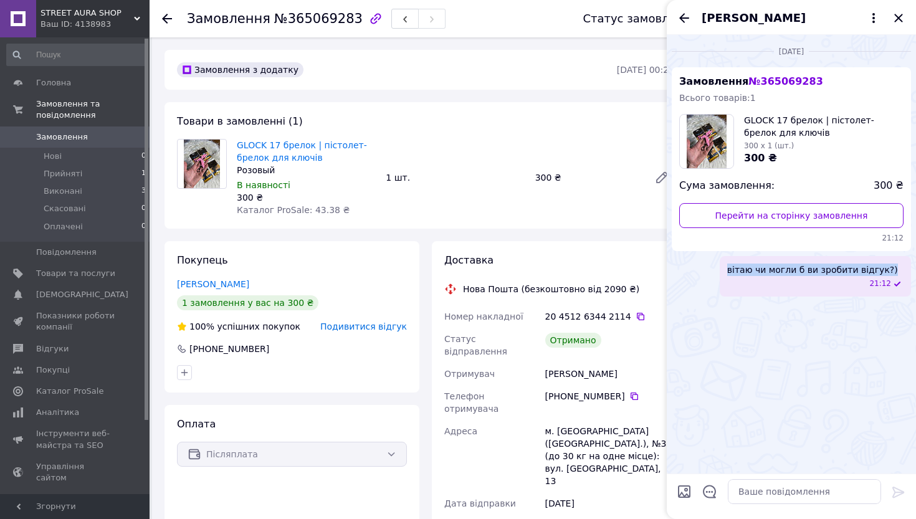
click at [685, 265] on div "вітаю чи могли б ви зробити відгук?) 21:12" at bounding box center [791, 276] width 239 height 40
copy span "вітаю чи могли б ви зробити відгук?)"
click at [773, 495] on textarea at bounding box center [804, 491] width 153 height 25
paste textarea "вітаю чи могли б ви зробити відгук?)"
type textarea "вітаю чи могли б ви зробити відгук?)"
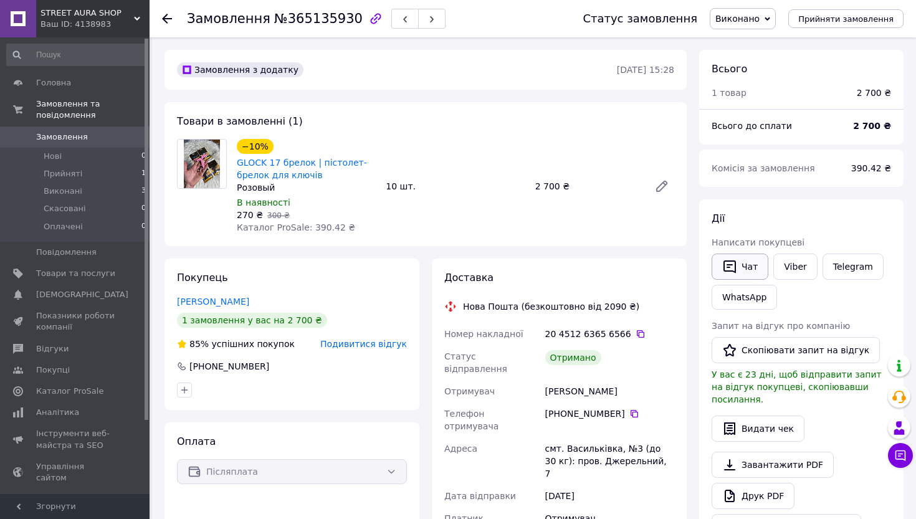
click at [743, 264] on button "Чат" at bounding box center [739, 267] width 57 height 26
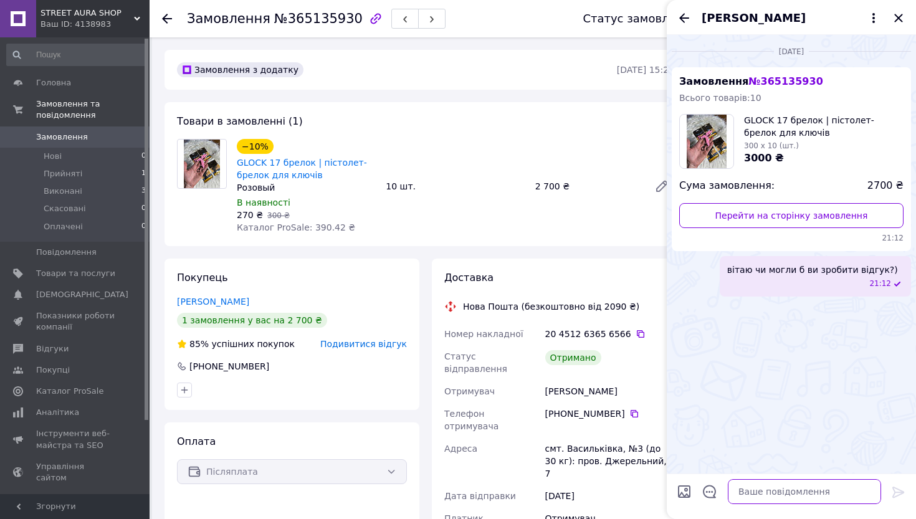
click at [766, 488] on textarea at bounding box center [804, 491] width 153 height 25
paste textarea "вітаю чи могли б ви зробити відгук?)"
type textarea "вітаю чи могли б ви зробити відгук?)"
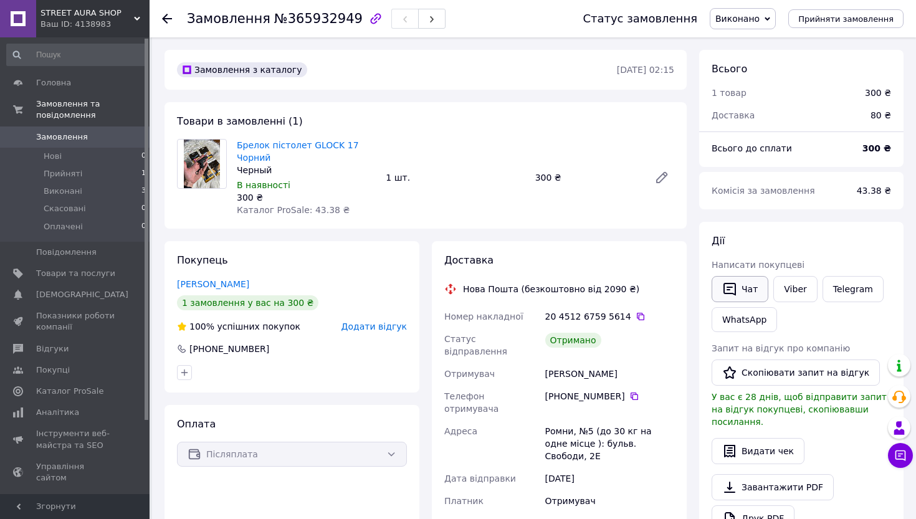
click at [745, 293] on button "Чат" at bounding box center [739, 289] width 57 height 26
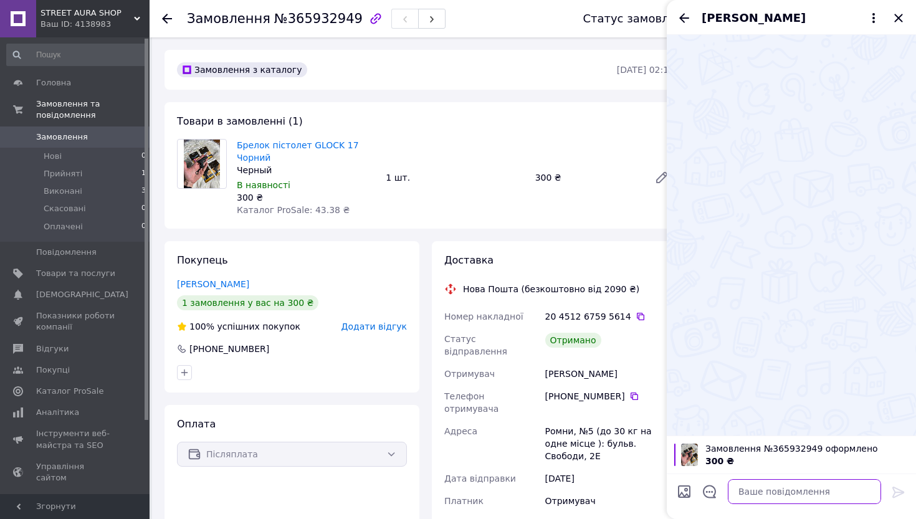
click at [792, 493] on textarea at bounding box center [804, 491] width 153 height 25
paste textarea "вітаю чи могли б ви зробити відгук?)"
type textarea "вітаю чи могли б ви зробити відгук?)"
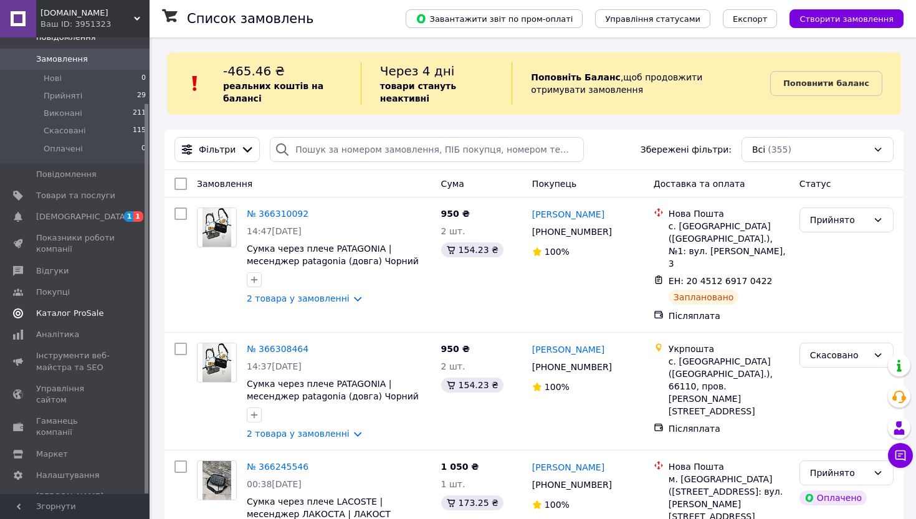
scroll to position [77, 0]
click at [70, 363] on span "Інструменти веб-майстра та SEO" at bounding box center [75, 362] width 79 height 22
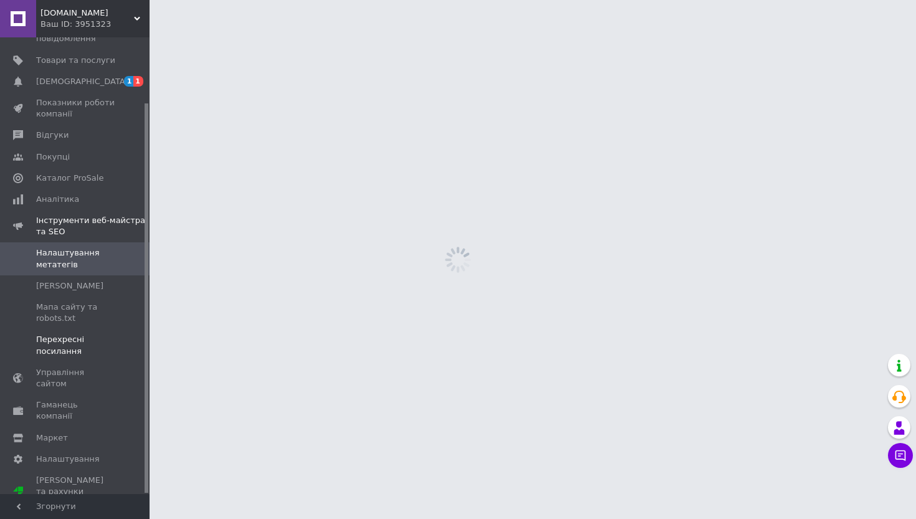
scroll to position [70, 0]
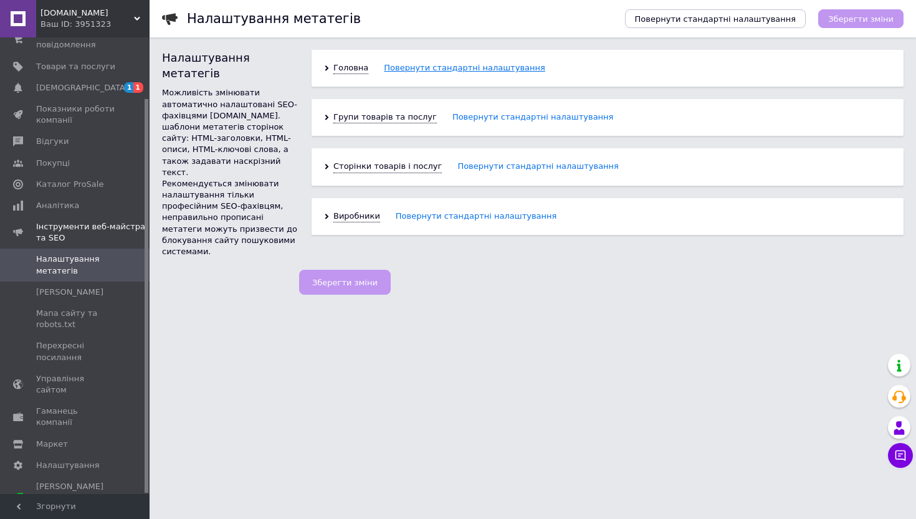
click at [398, 68] on link "Повернути стандартні налаштування" at bounding box center [464, 67] width 161 height 11
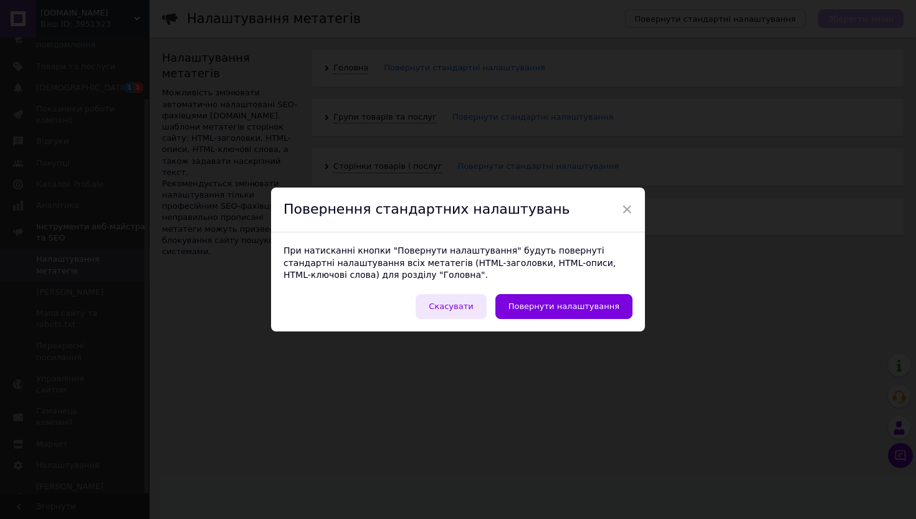
click at [464, 303] on span "Скасувати" at bounding box center [451, 305] width 44 height 9
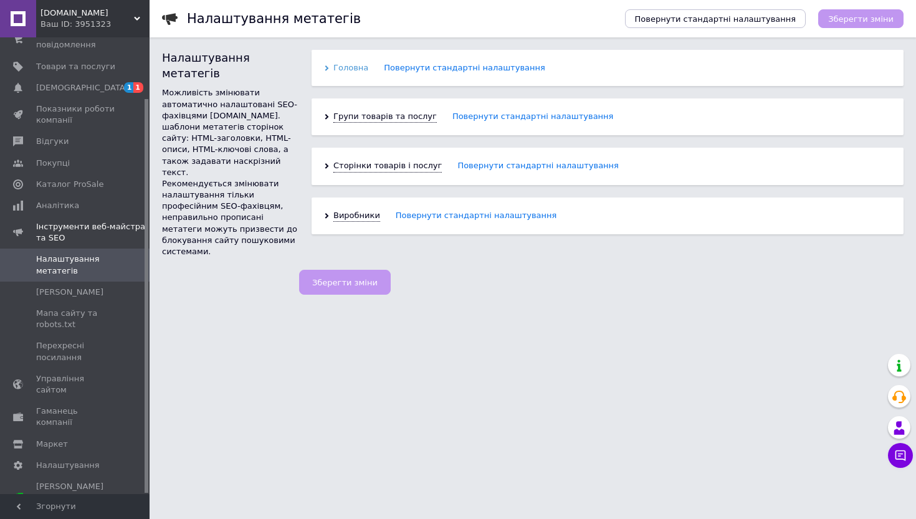
click at [334, 72] on span "Головна" at bounding box center [350, 67] width 35 height 11
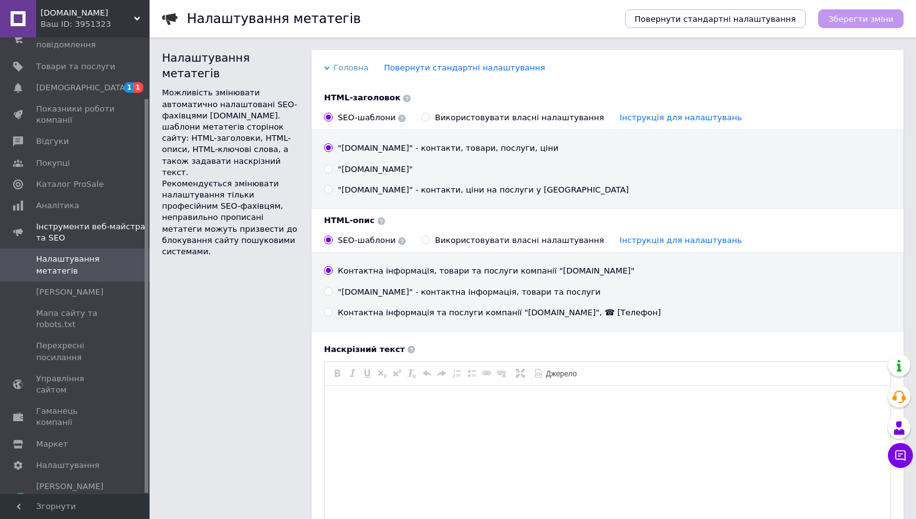
scroll to position [0, 0]
click at [330, 171] on input ""[DOMAIN_NAME]"" at bounding box center [328, 169] width 8 height 8
radio input "true"
click at [329, 146] on input ""[DOMAIN_NAME]" - контакти, товари, послуги, ціни" at bounding box center [328, 148] width 8 height 8
radio input "true"
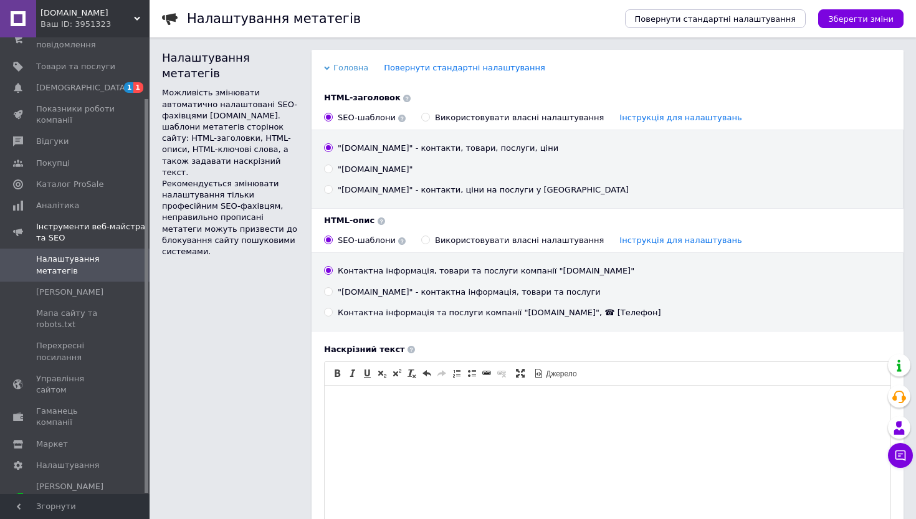
click at [350, 65] on span "Головна" at bounding box center [350, 67] width 35 height 11
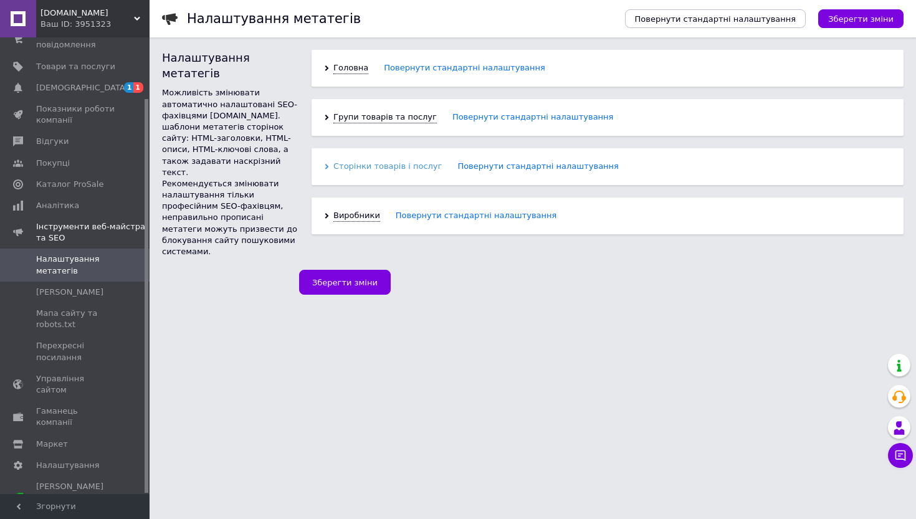
click at [358, 164] on span "Сторінки товарів і послуг" at bounding box center [387, 166] width 108 height 11
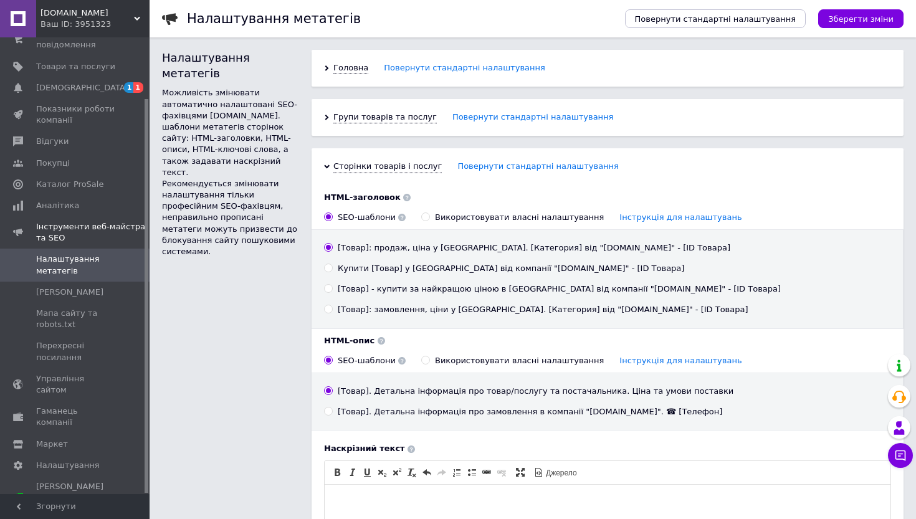
click at [331, 268] on input "Купити [Товар] у [GEOGRAPHIC_DATA] від компанії "[DOMAIN_NAME]" - [ID Товара]" at bounding box center [328, 268] width 8 height 8
radio input "true"
click at [421, 214] on input "Використовувати власні налаштування Інструкція для налаштувань" at bounding box center [425, 216] width 8 height 8
radio input "true"
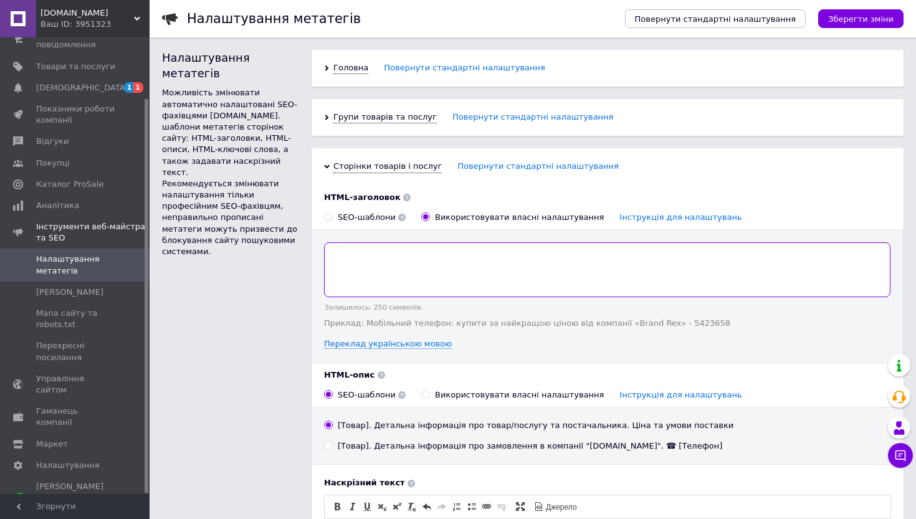
click at [398, 256] on textarea at bounding box center [607, 269] width 566 height 55
click at [362, 217] on div "SEO-шаблони" at bounding box center [372, 217] width 68 height 11
click at [332, 217] on input "SEO-шаблони" at bounding box center [328, 216] width 8 height 8
radio input "true"
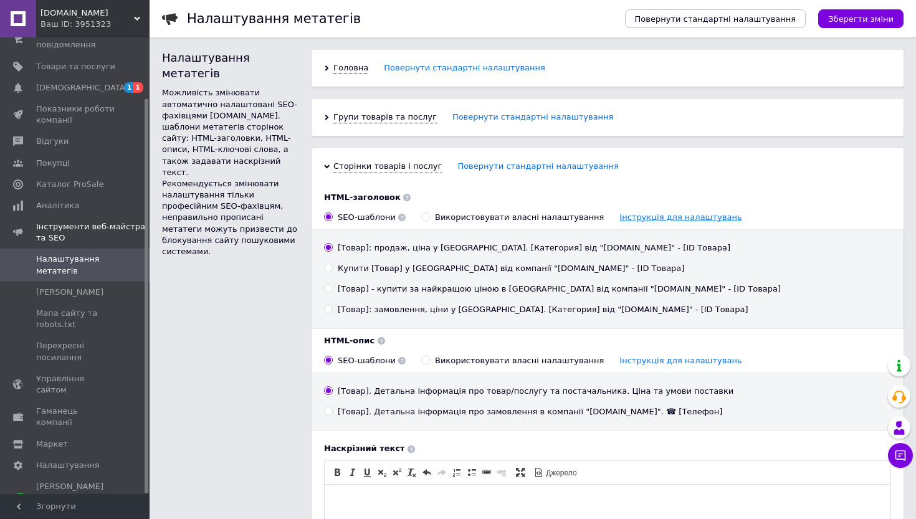
click at [648, 217] on link "Інструкція для налаштувань" at bounding box center [680, 216] width 122 height 9
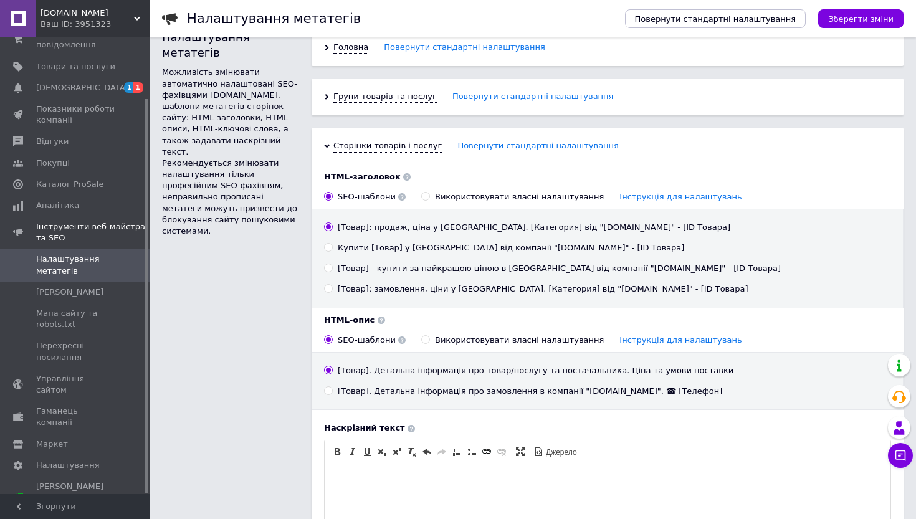
scroll to position [22, 0]
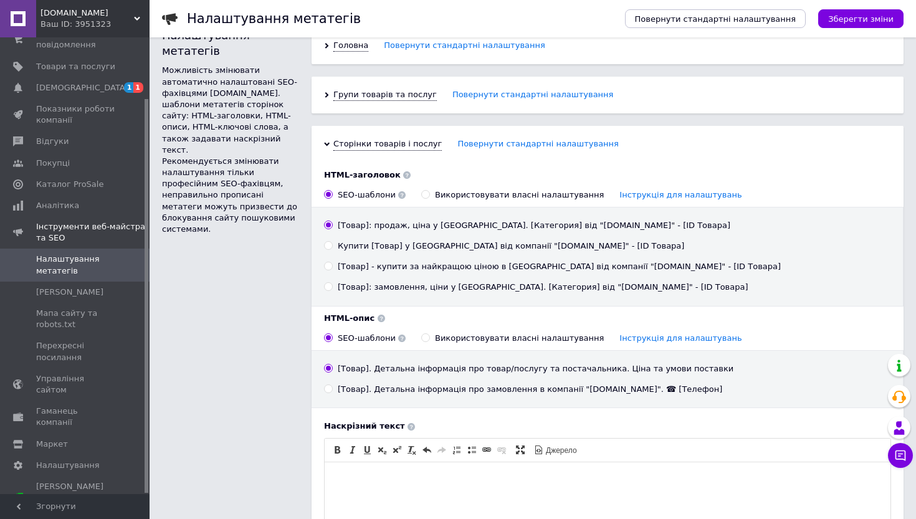
click at [328, 266] on input "[Товар] - купити за найкращою ціною в [GEOGRAPHIC_DATA] від компанії "[DOMAIN_N…" at bounding box center [328, 266] width 8 height 8
radio input "true"
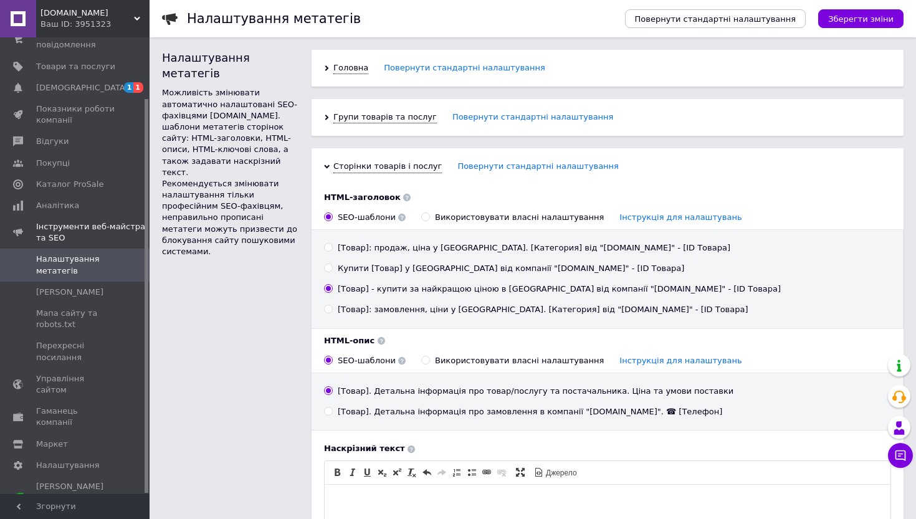
scroll to position [0, 0]
click at [341, 164] on span "Сторінки товарів і послуг" at bounding box center [387, 166] width 108 height 11
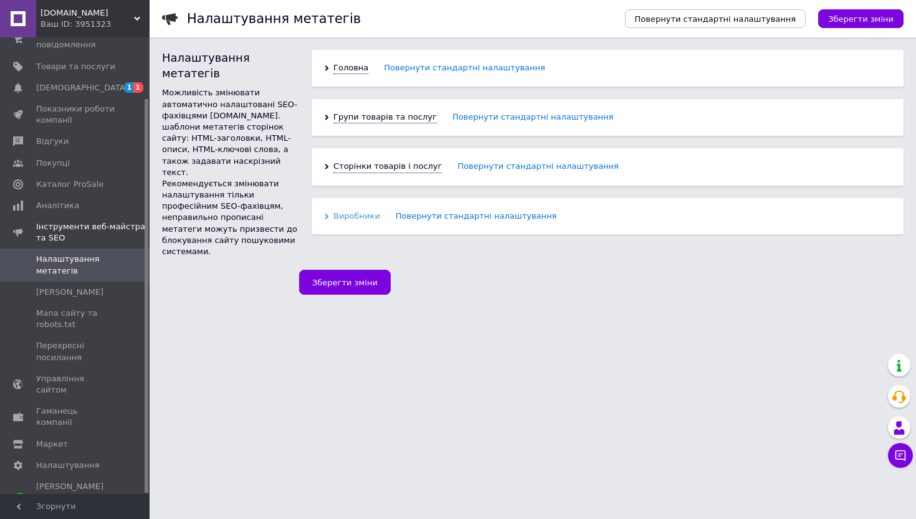
click at [352, 221] on span "Виробники" at bounding box center [356, 216] width 47 height 11
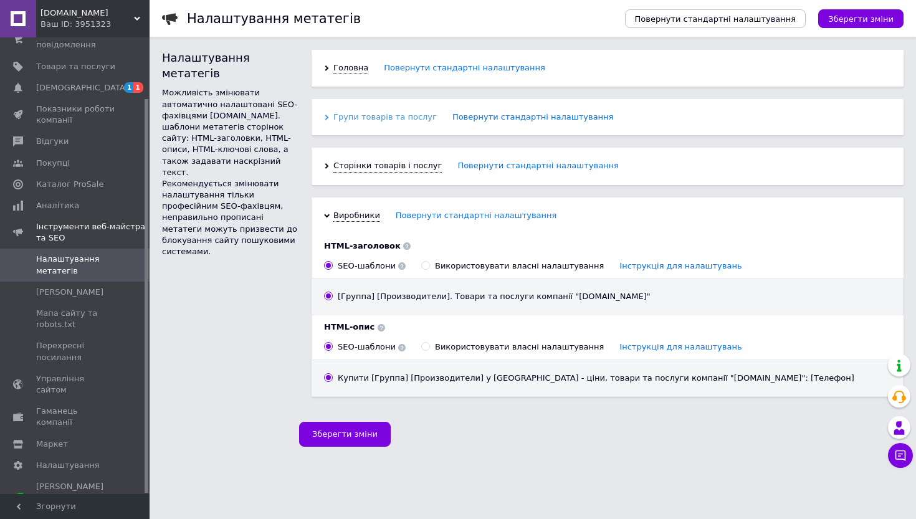
click at [356, 122] on span "Групи товарів та послуг" at bounding box center [384, 117] width 103 height 11
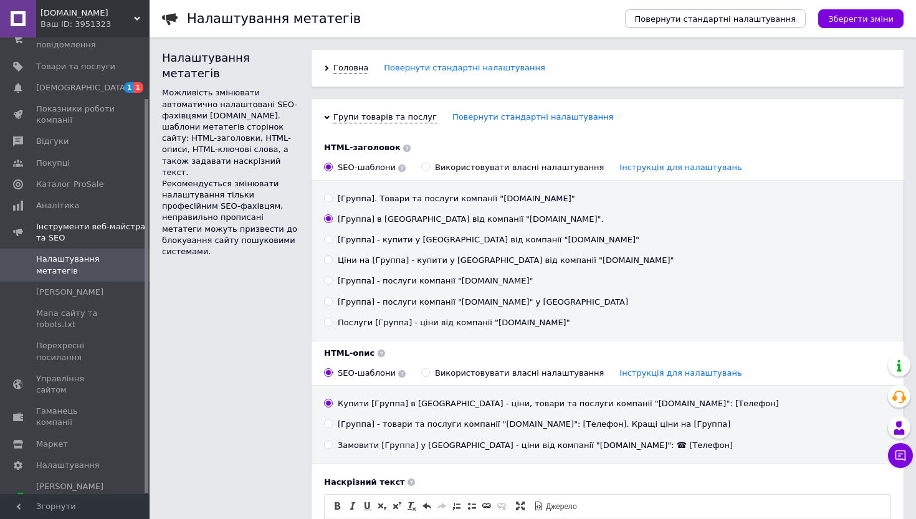
click at [326, 259] on input "Ціни на [Группа] - купити у [GEOGRAPHIC_DATA] від компанії "[DOMAIN_NAME]"" at bounding box center [328, 259] width 8 height 8
radio input "true"
click at [334, 121] on span "Групи товарів та послуг" at bounding box center [384, 117] width 103 height 11
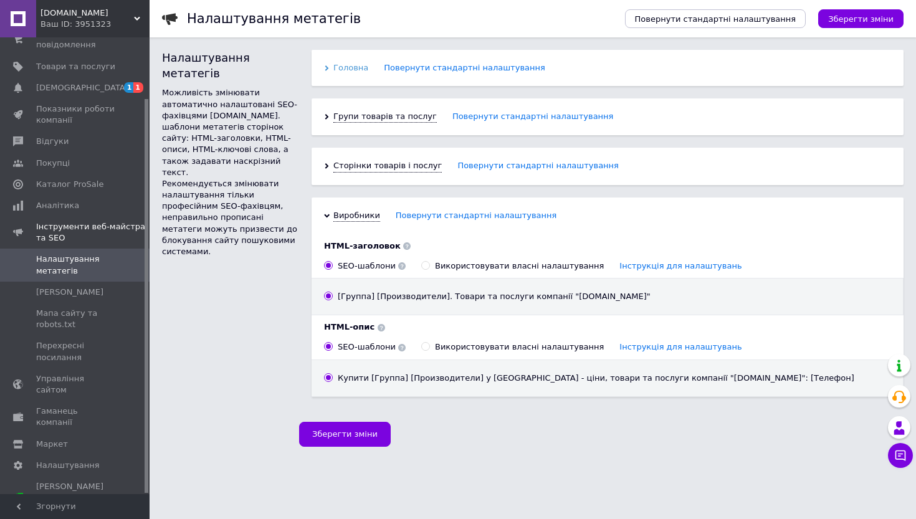
click at [336, 65] on span "Головна" at bounding box center [350, 67] width 35 height 11
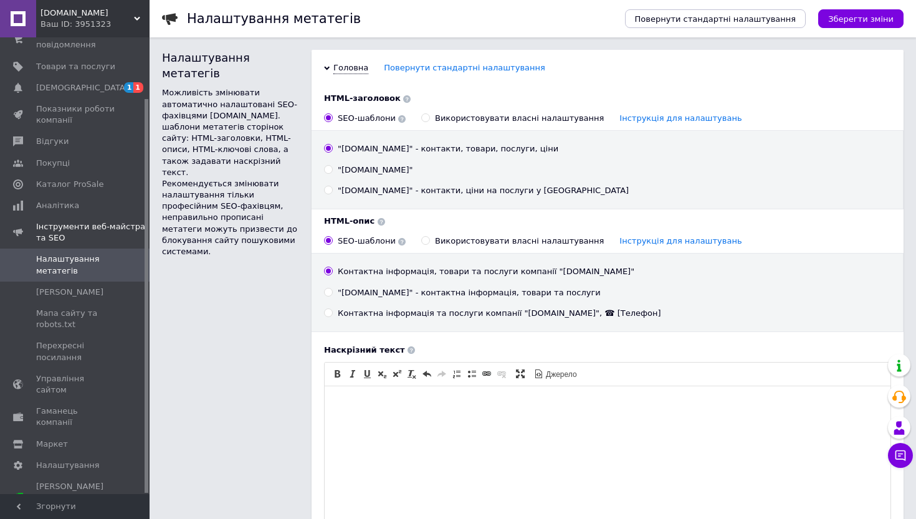
click at [330, 171] on input ""[DOMAIN_NAME]"" at bounding box center [328, 169] width 8 height 8
radio input "true"
click at [328, 191] on input ""[DOMAIN_NAME]" - контакти, ціни на послуги у [GEOGRAPHIC_DATA]" at bounding box center [328, 190] width 8 height 8
radio input "true"
click at [331, 148] on input ""[DOMAIN_NAME]" - контакти, товари, послуги, ціни" at bounding box center [328, 148] width 8 height 8
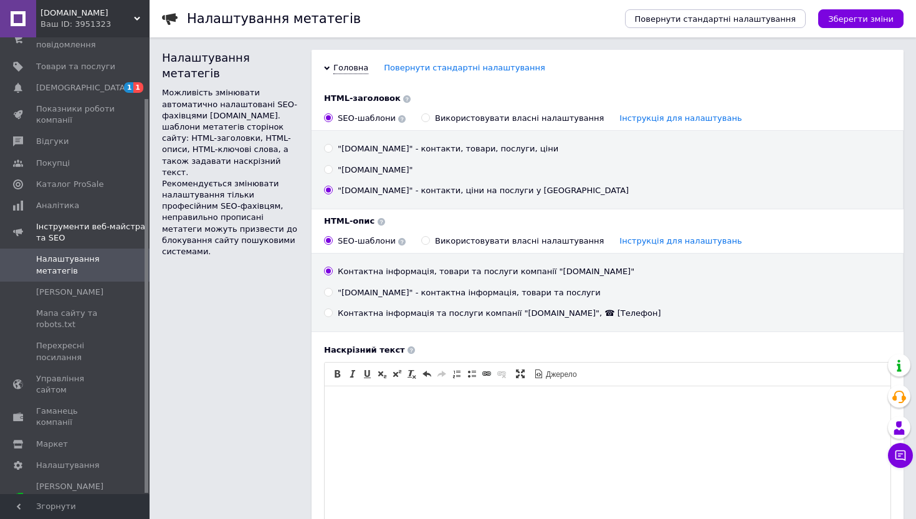
radio input "true"
click at [332, 191] on span at bounding box center [328, 190] width 9 height 9
click at [332, 191] on input ""[DOMAIN_NAME]" - контакти, ціни на послуги у [GEOGRAPHIC_DATA]" at bounding box center [328, 190] width 8 height 8
radio input "true"
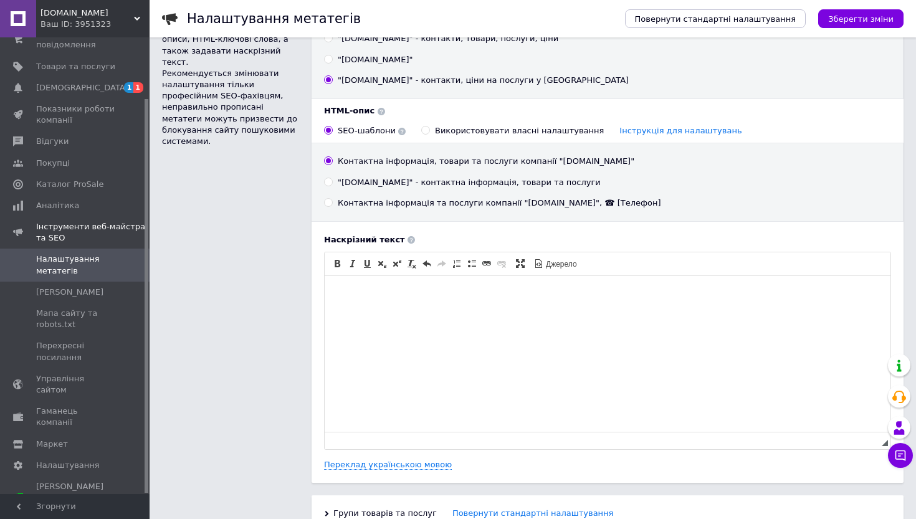
scroll to position [112, 0]
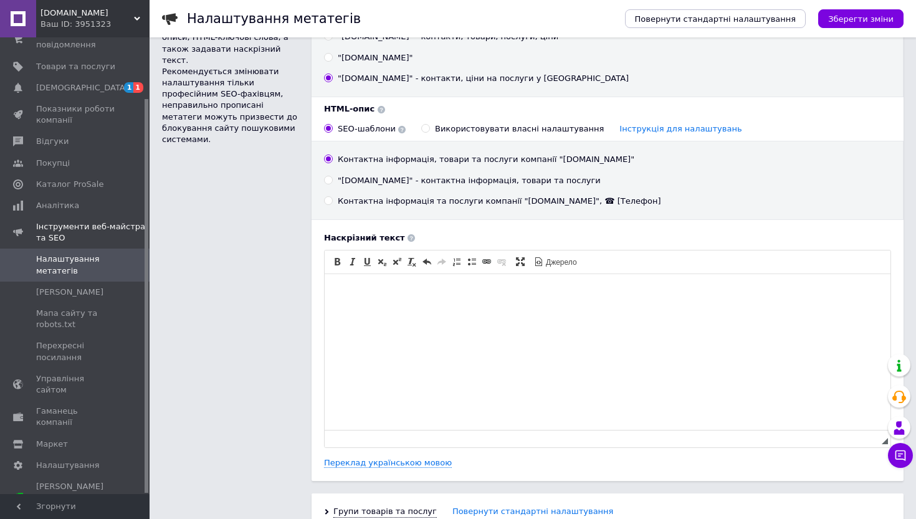
click at [329, 179] on input ""[DOMAIN_NAME]" - контактна інформація, товари та послуги" at bounding box center [328, 180] width 8 height 8
radio input "true"
click at [837, 19] on span "Зберегти зміни" at bounding box center [860, 18] width 65 height 9
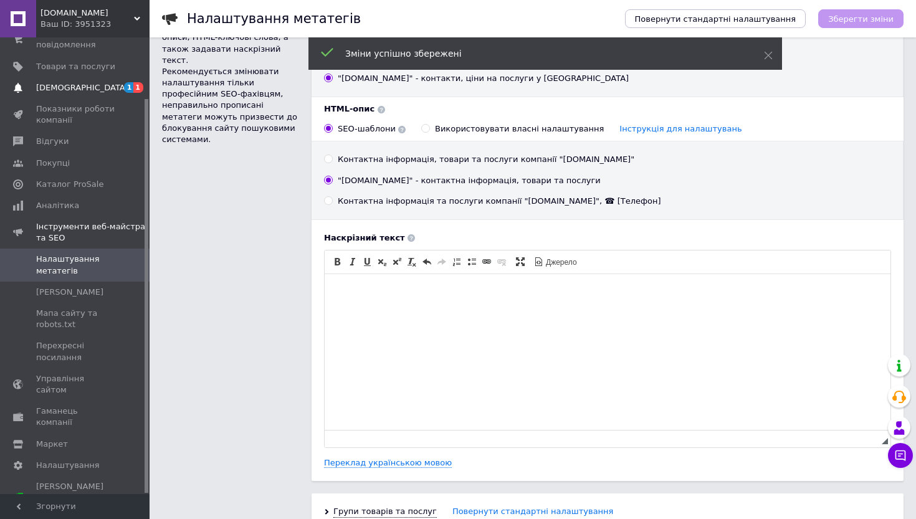
click at [64, 86] on span "[DEMOGRAPHIC_DATA]" at bounding box center [82, 87] width 92 height 11
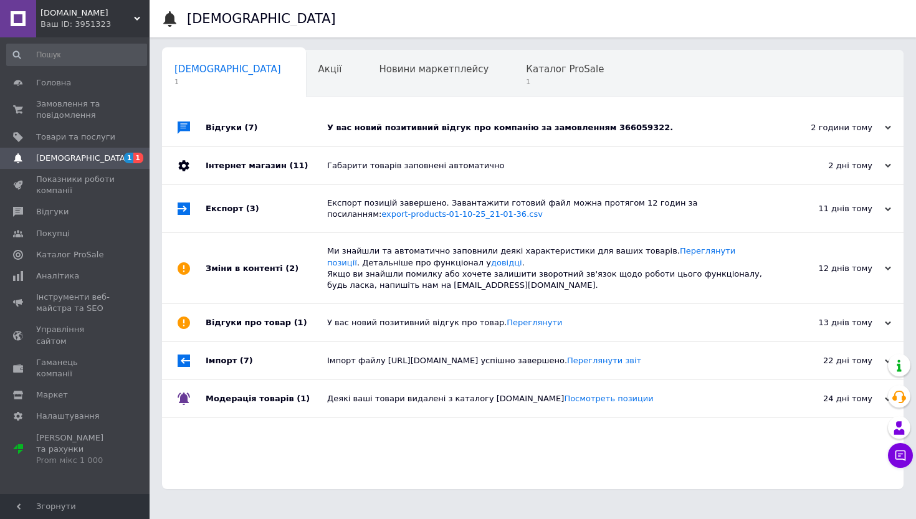
click at [338, 125] on div "У вас новий позитивний відгук про компанію за замовленням 366059322." at bounding box center [546, 127] width 439 height 11
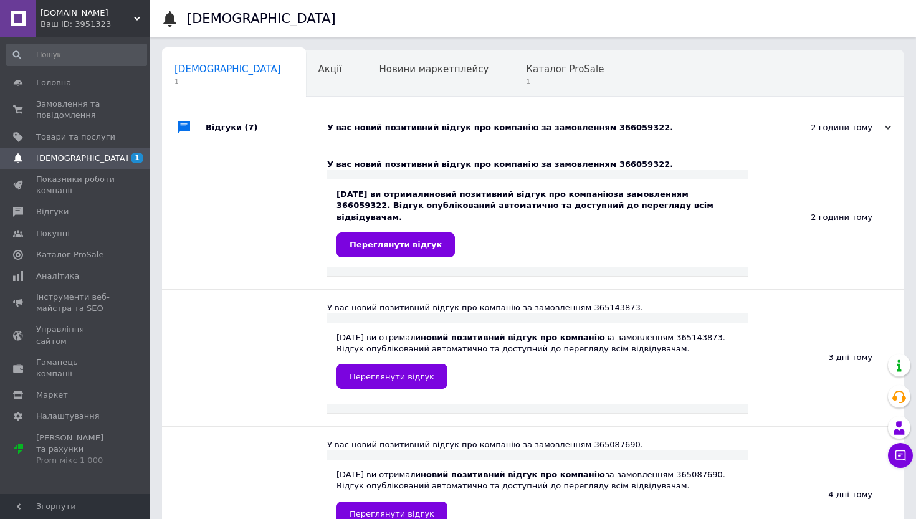
click at [338, 125] on div "У вас новий позитивний відгук про компанію за замовленням 366059322." at bounding box center [546, 127] width 439 height 11
